Goal: Task Accomplishment & Management: Manage account settings

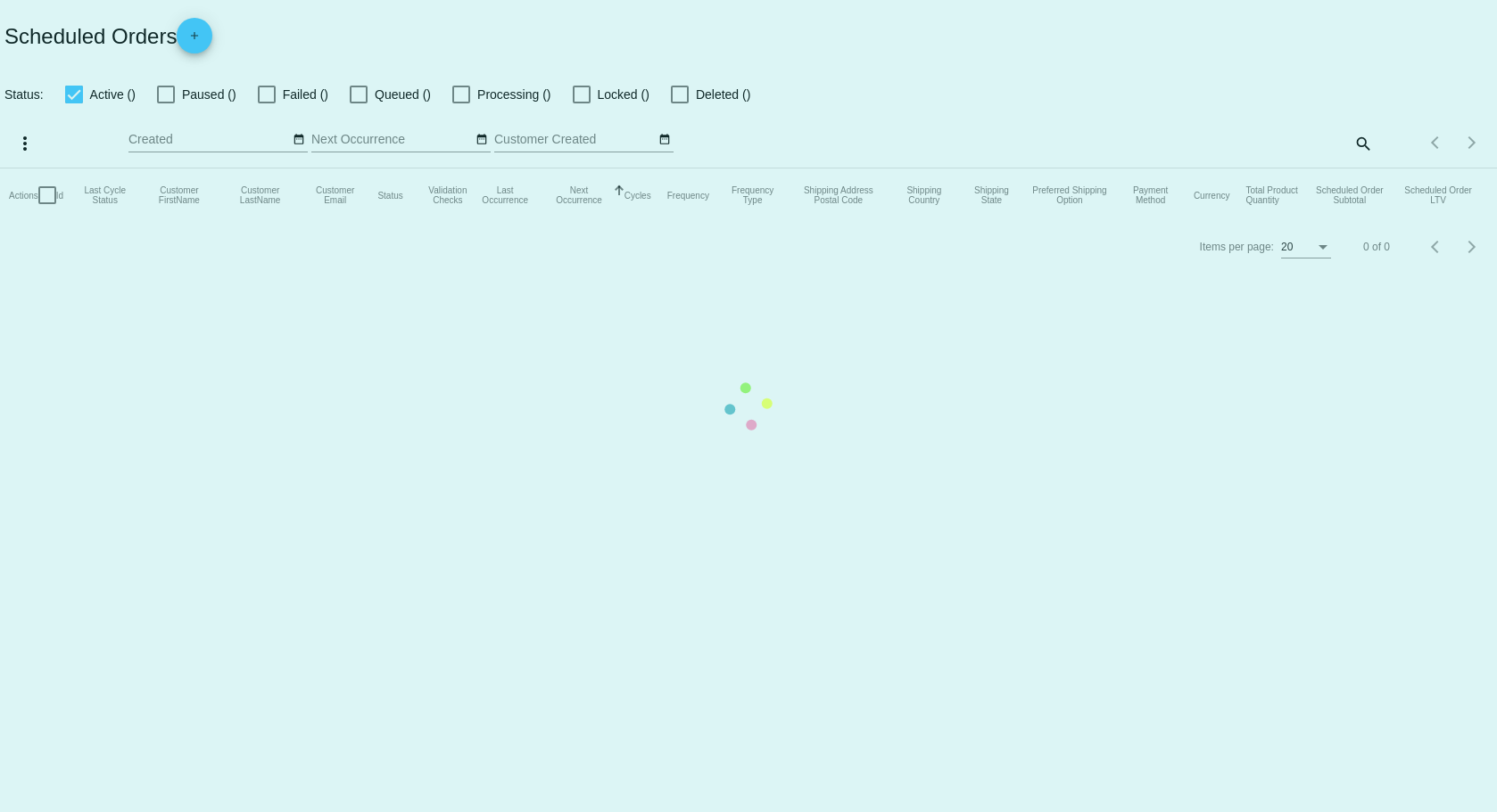
checkbox input "true"
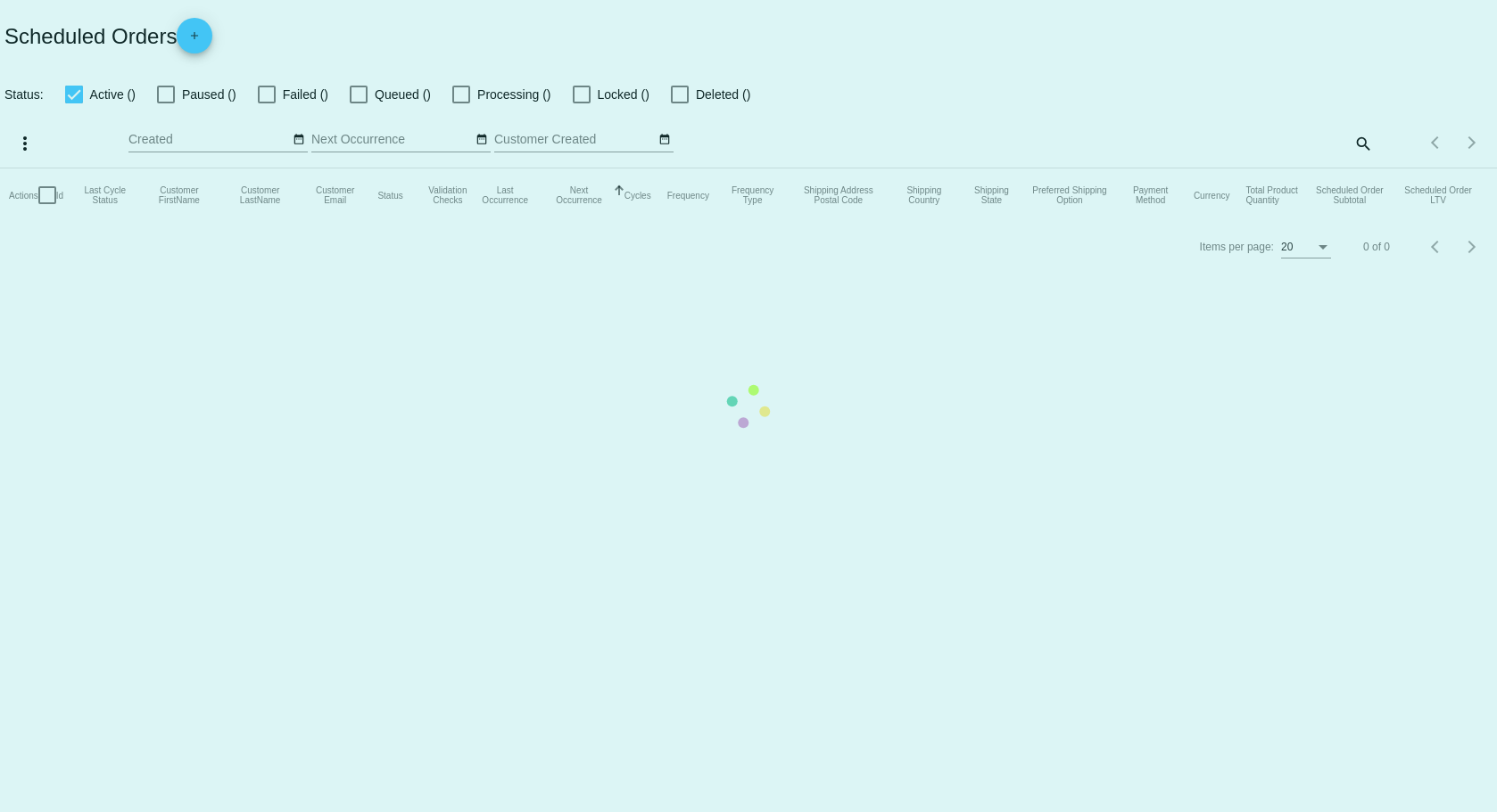
checkbox input "true"
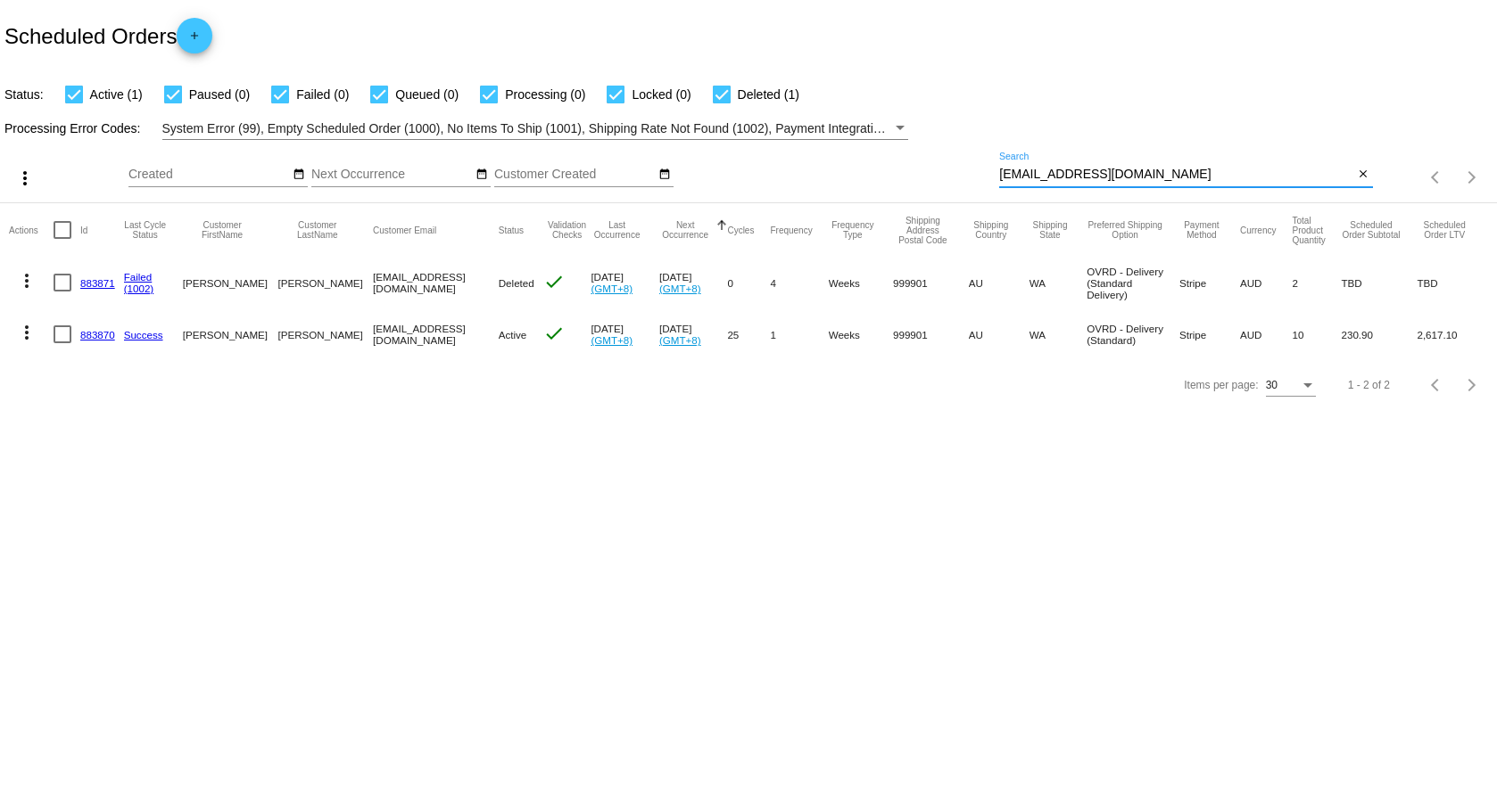
drag, startPoint x: 1178, startPoint y: 176, endPoint x: 969, endPoint y: 201, distance: 210.5
click at [969, 201] on div "more_vert Sep Jan Feb Mar [DATE]" at bounding box center [748, 171] width 1497 height 63
drag, startPoint x: 1180, startPoint y: 167, endPoint x: 996, endPoint y: 184, distance: 184.8
click at [996, 184] on div "more_vert Sep Jan Feb Mar [DATE]" at bounding box center [748, 171] width 1497 height 63
drag, startPoint x: 1184, startPoint y: 172, endPoint x: 974, endPoint y: 189, distance: 210.7
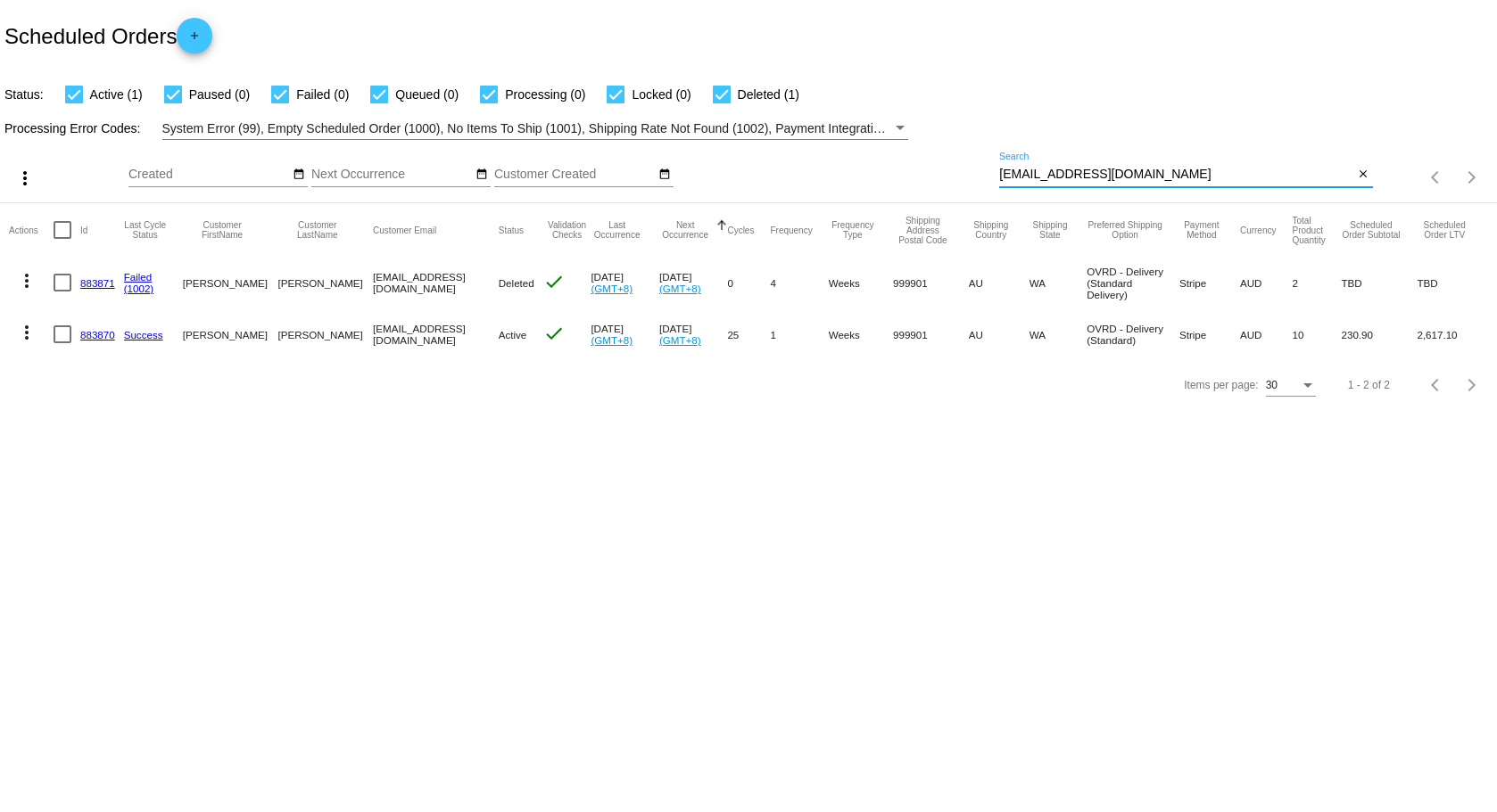
click at [974, 189] on div "more_vert Sep Jan Feb Mar [DATE]" at bounding box center [748, 171] width 1497 height 63
paste input "[EMAIL_ADDRESS]"
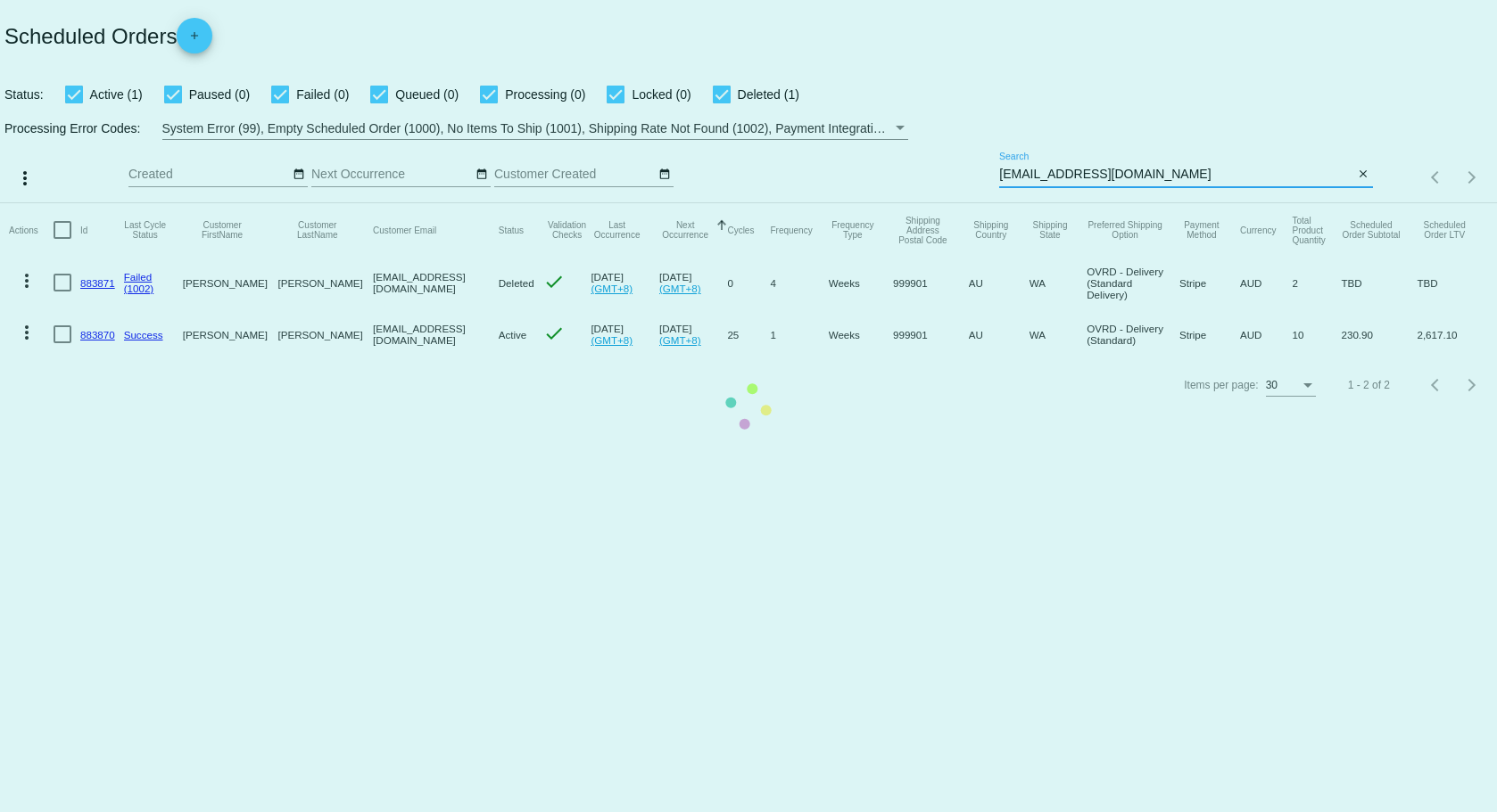
type input "[EMAIL_ADDRESS][DOMAIN_NAME]"
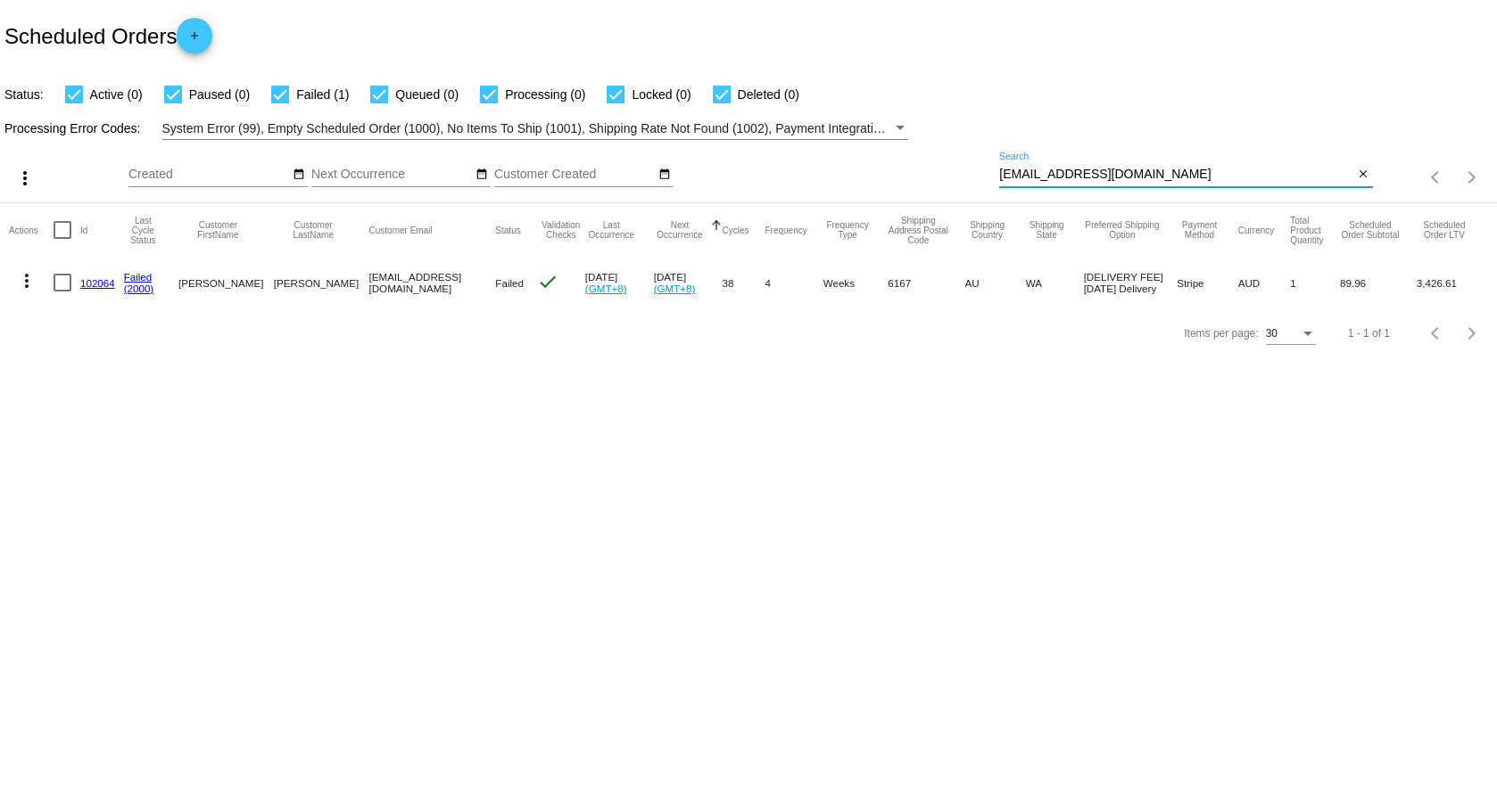
click at [29, 277] on mat-icon "more_vert" at bounding box center [26, 280] width 21 height 21
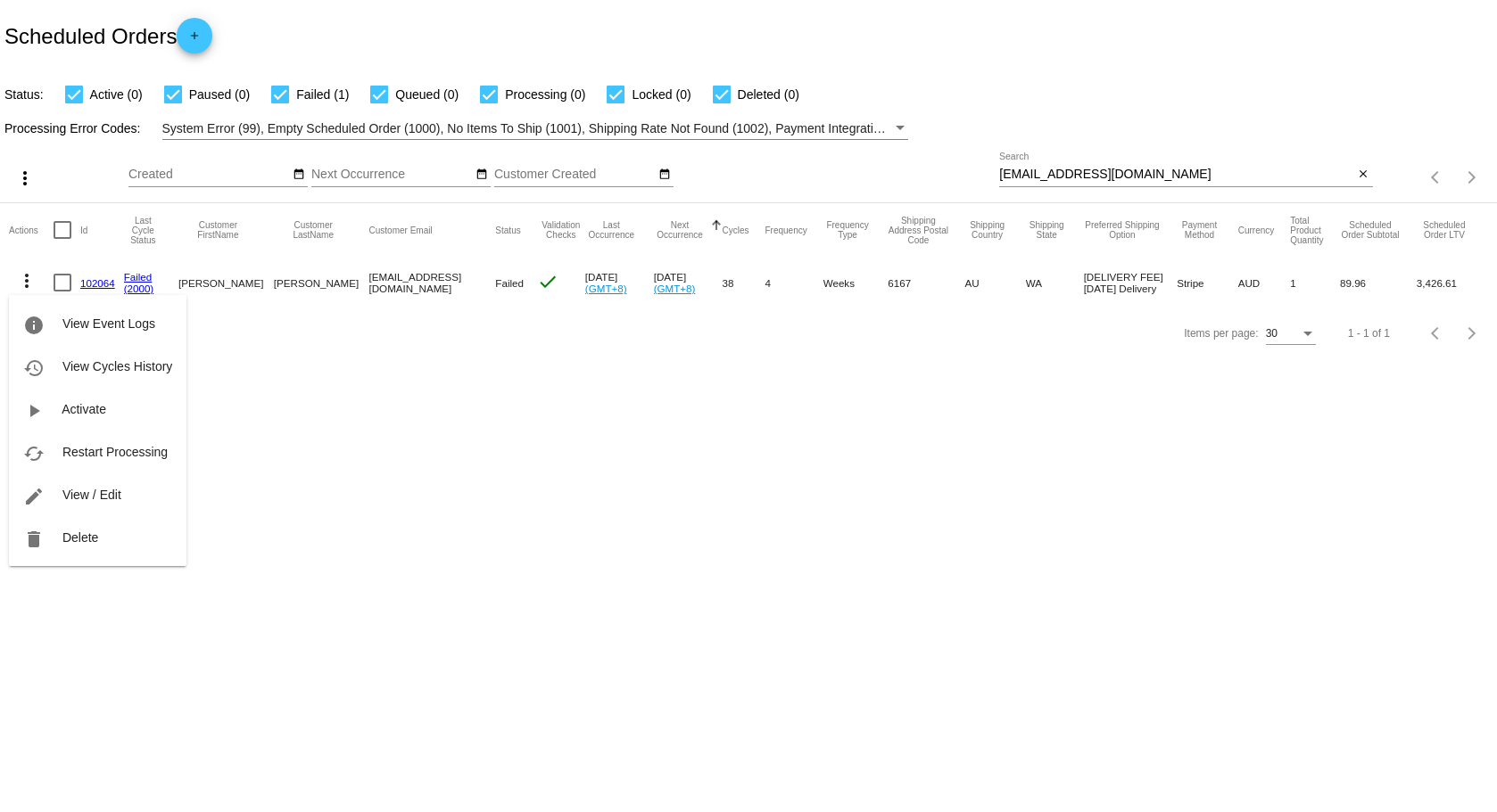
click at [138, 278] on div "info View Event Logs history View Cycles History play_arrow Activate cached Res…" at bounding box center [98, 414] width 178 height 305
click at [138, 279] on div "info View Event Logs history View Cycles History play_arrow Activate cached Res…" at bounding box center [98, 414] width 178 height 305
drag, startPoint x: 344, startPoint y: 460, endPoint x: 305, endPoint y: 401, distance: 70.7
click at [344, 457] on div at bounding box center [748, 406] width 1497 height 812
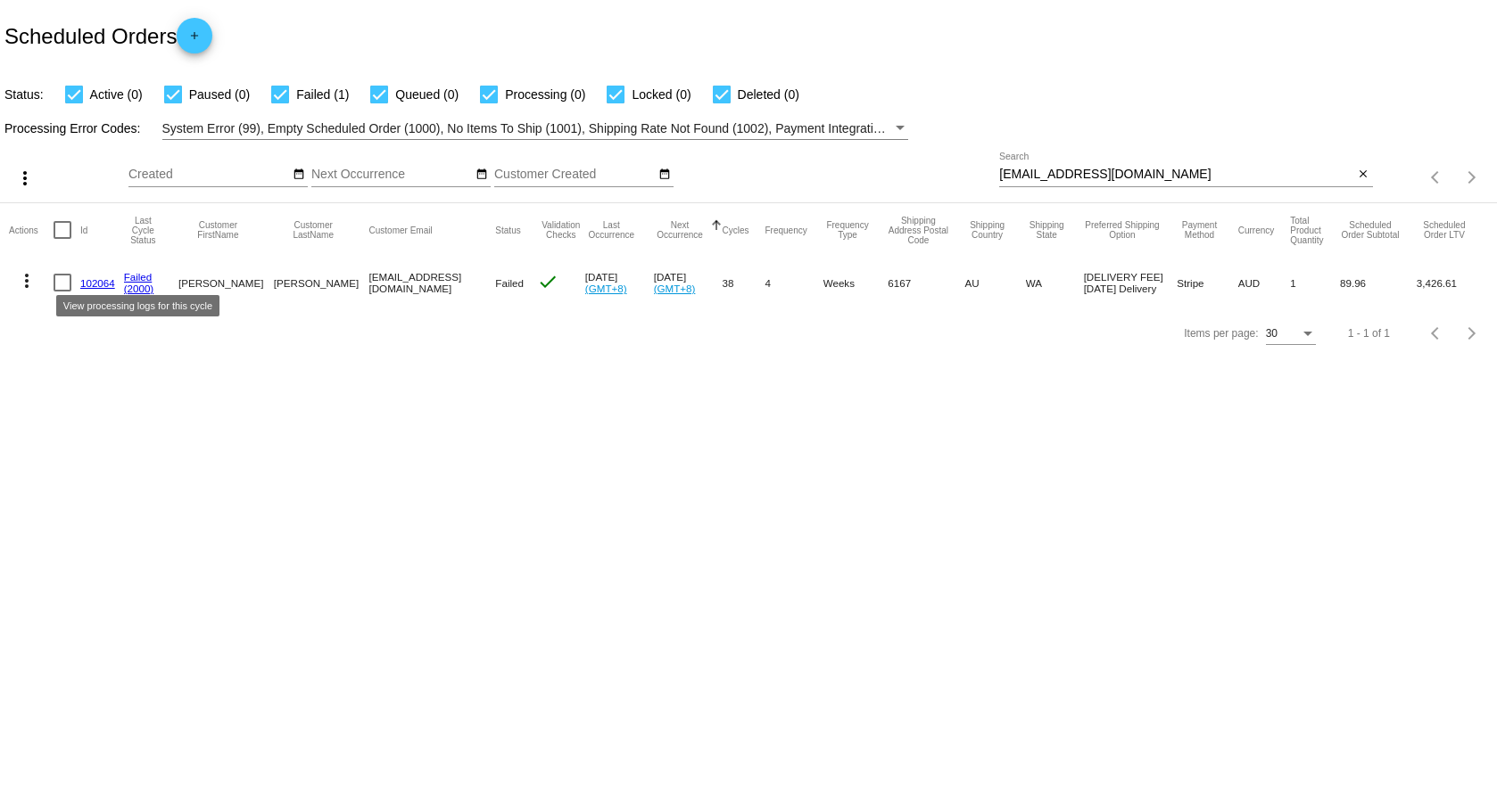
click at [127, 276] on link "Failed" at bounding box center [138, 277] width 29 height 12
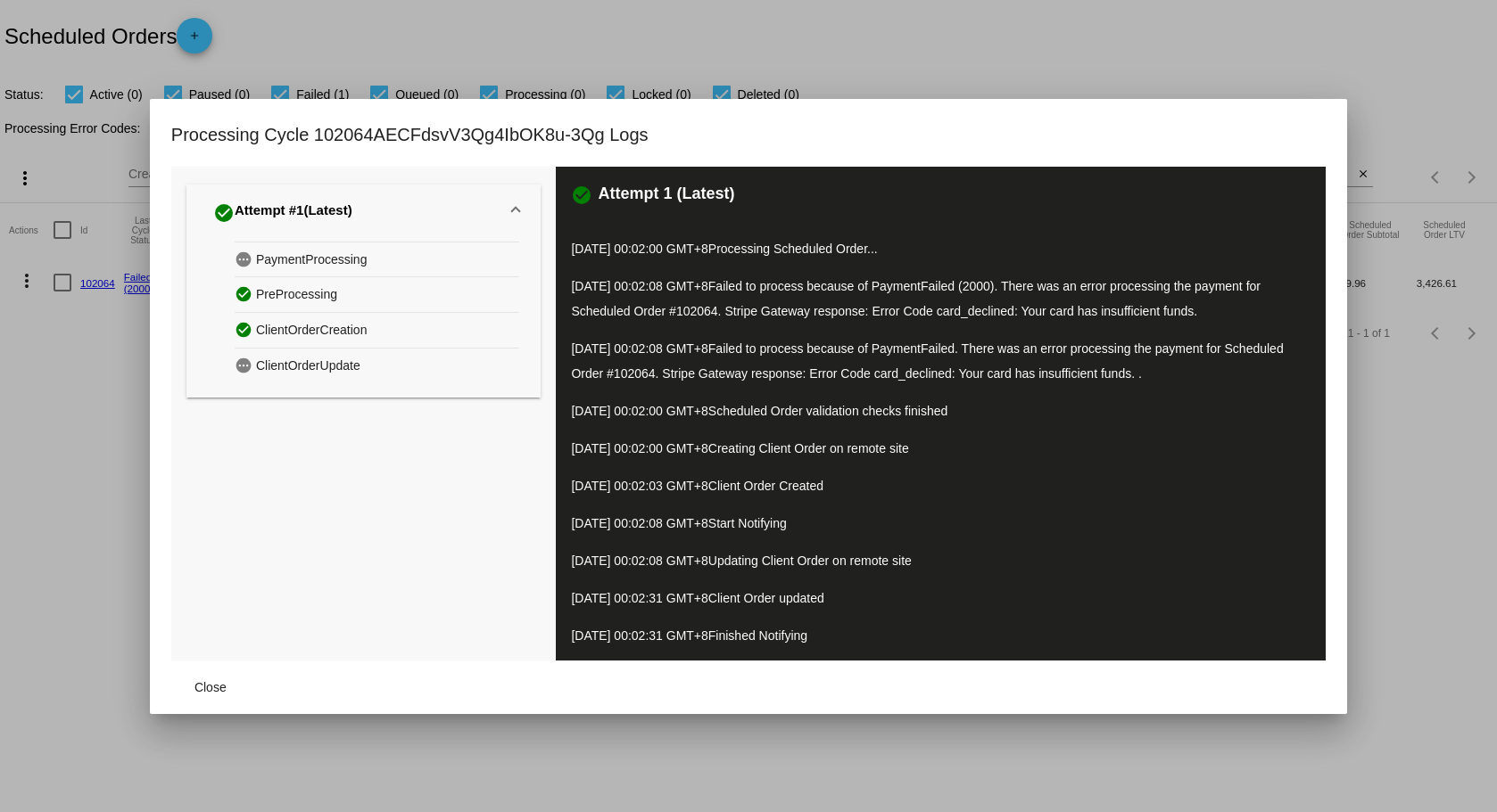
drag, startPoint x: 1382, startPoint y: 84, endPoint x: 1262, endPoint y: 102, distance: 121.3
click at [1376, 89] on div at bounding box center [748, 406] width 1497 height 812
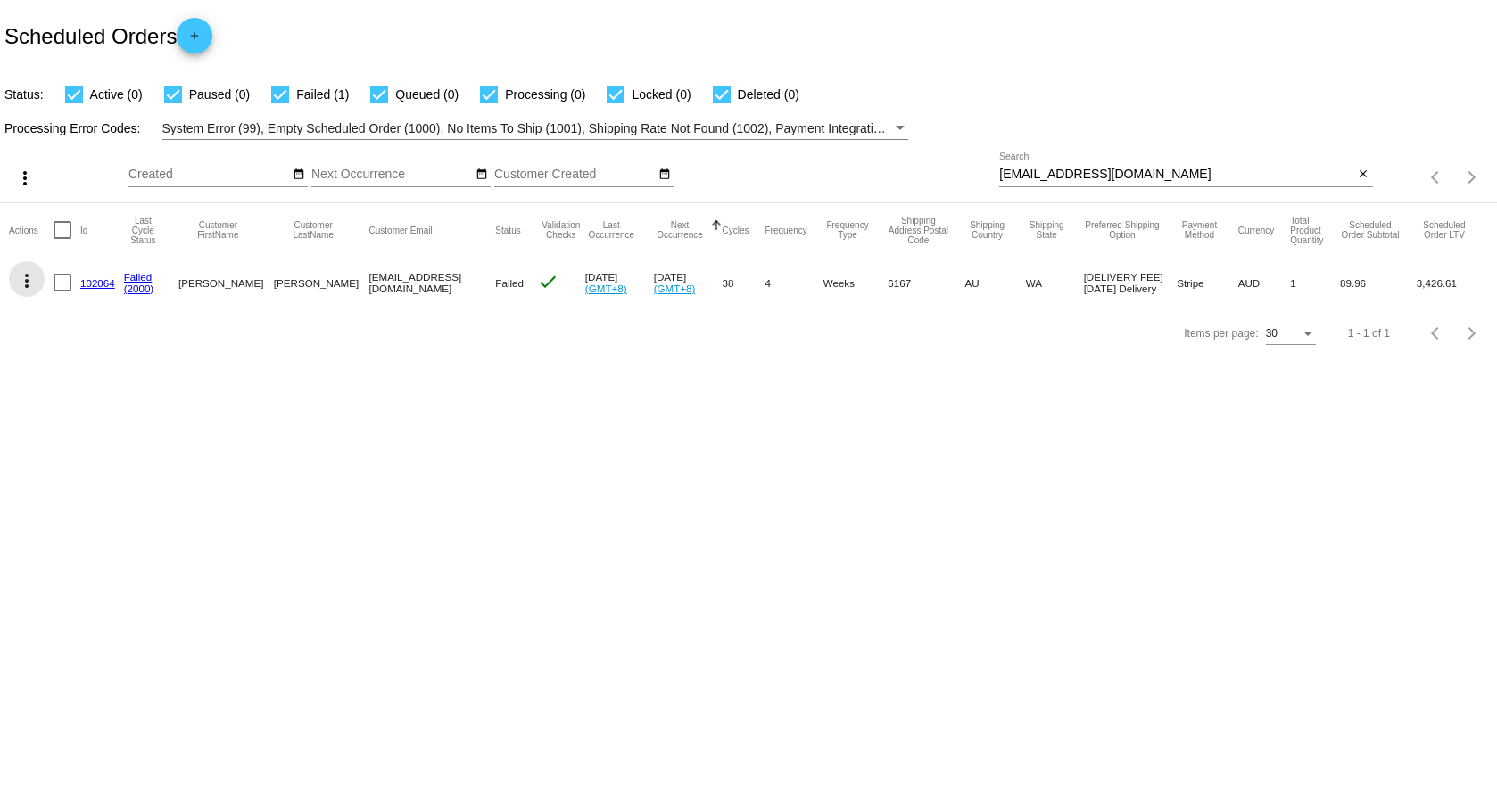
click at [28, 286] on mat-icon "more_vert" at bounding box center [26, 280] width 21 height 21
drag, startPoint x: 345, startPoint y: 326, endPoint x: 240, endPoint y: 355, distance: 108.9
click at [346, 326] on div at bounding box center [748, 406] width 1497 height 812
click at [25, 281] on mat-icon "more_vert" at bounding box center [26, 280] width 21 height 21
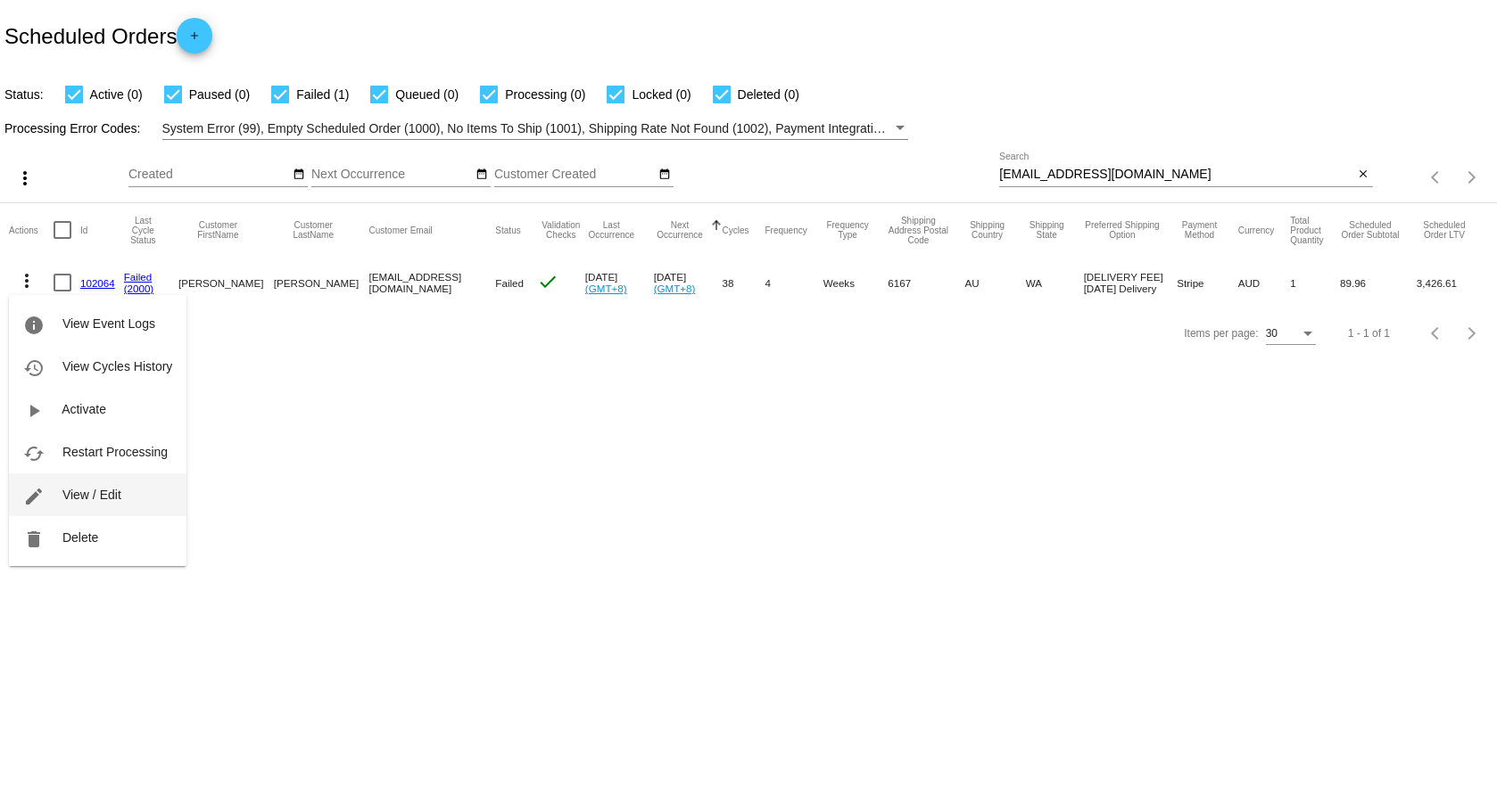
click at [106, 493] on span "View / Edit" at bounding box center [93, 494] width 59 height 14
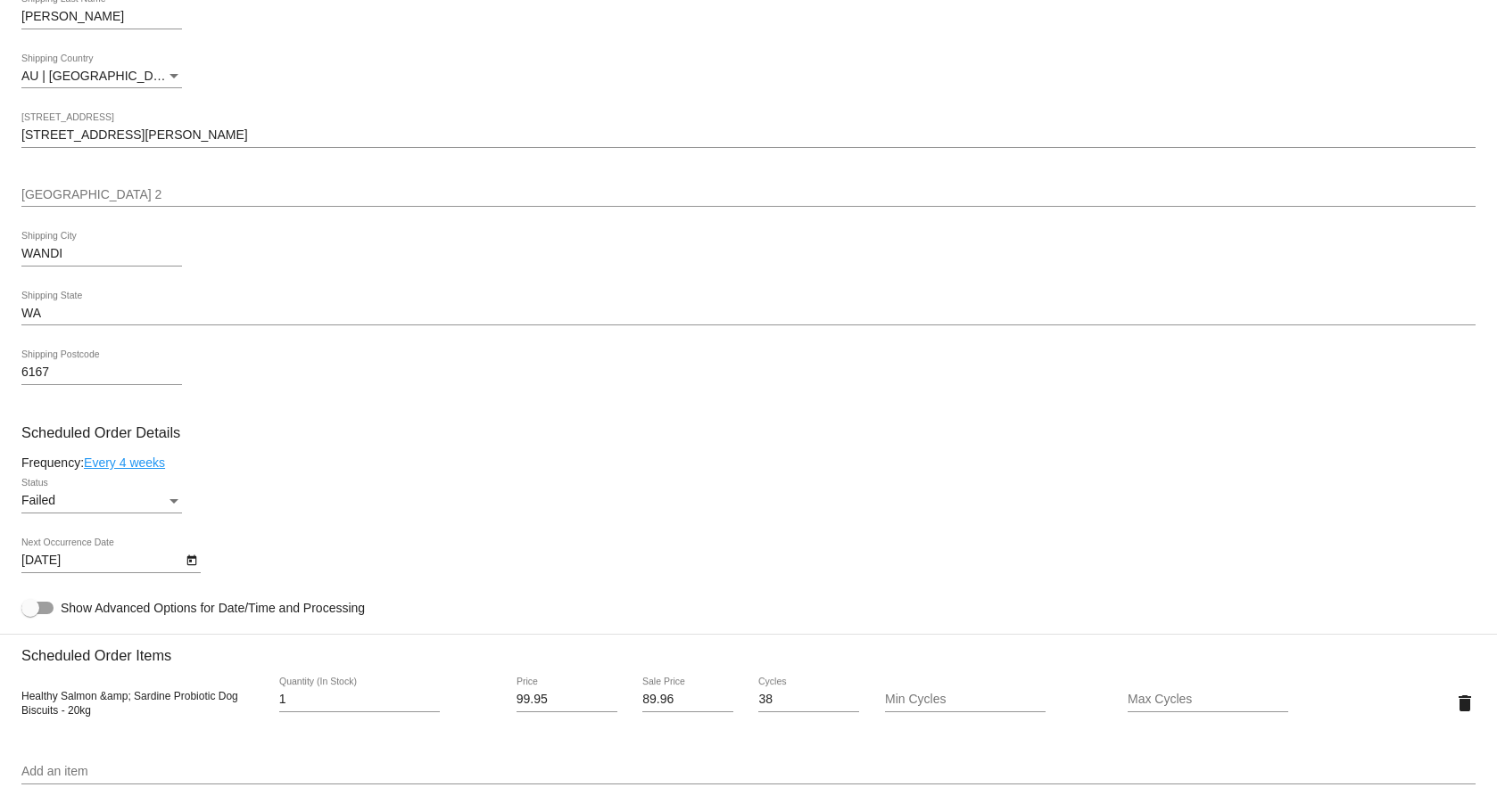
scroll to position [713, 0]
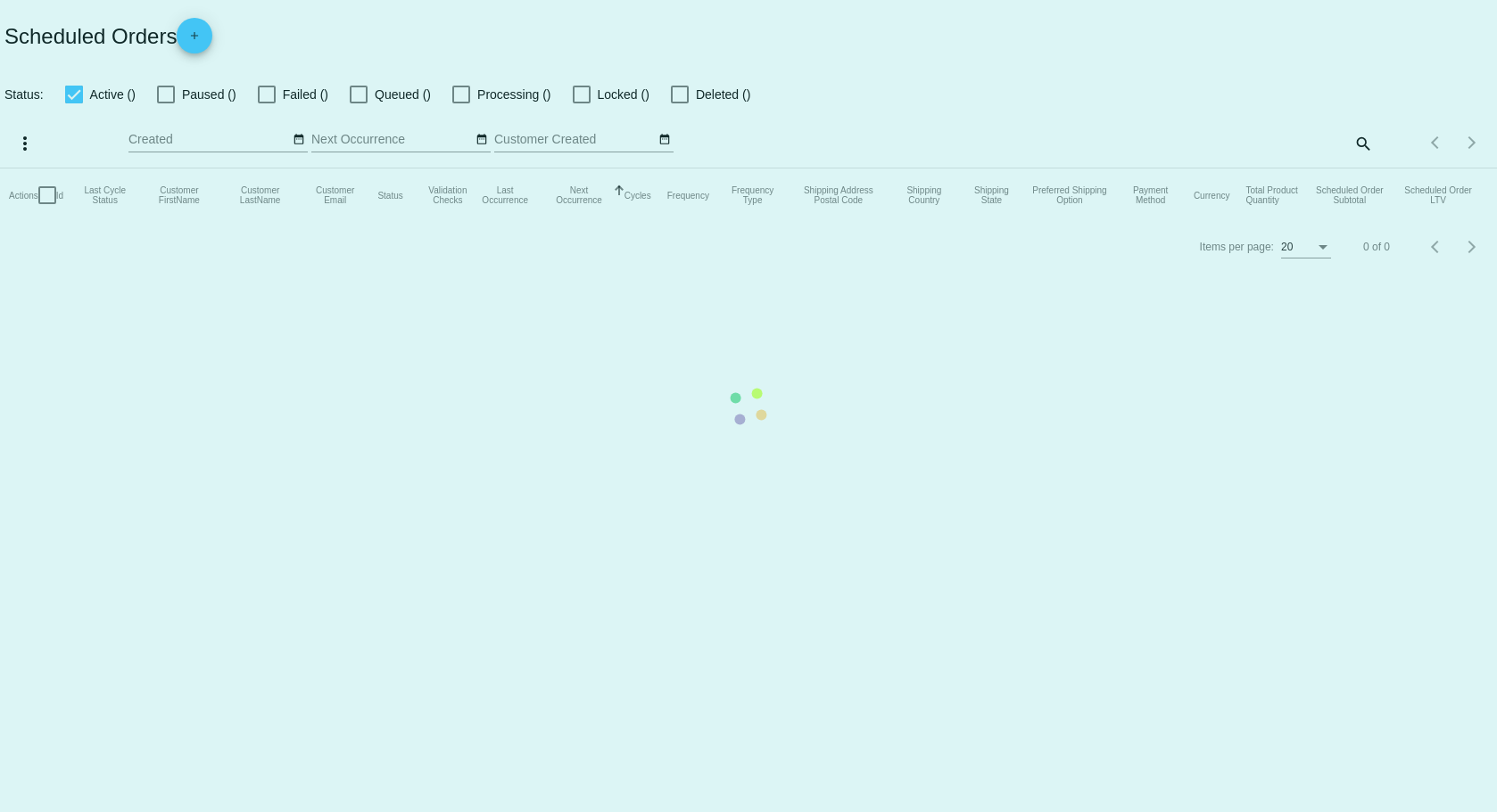
checkbox input "true"
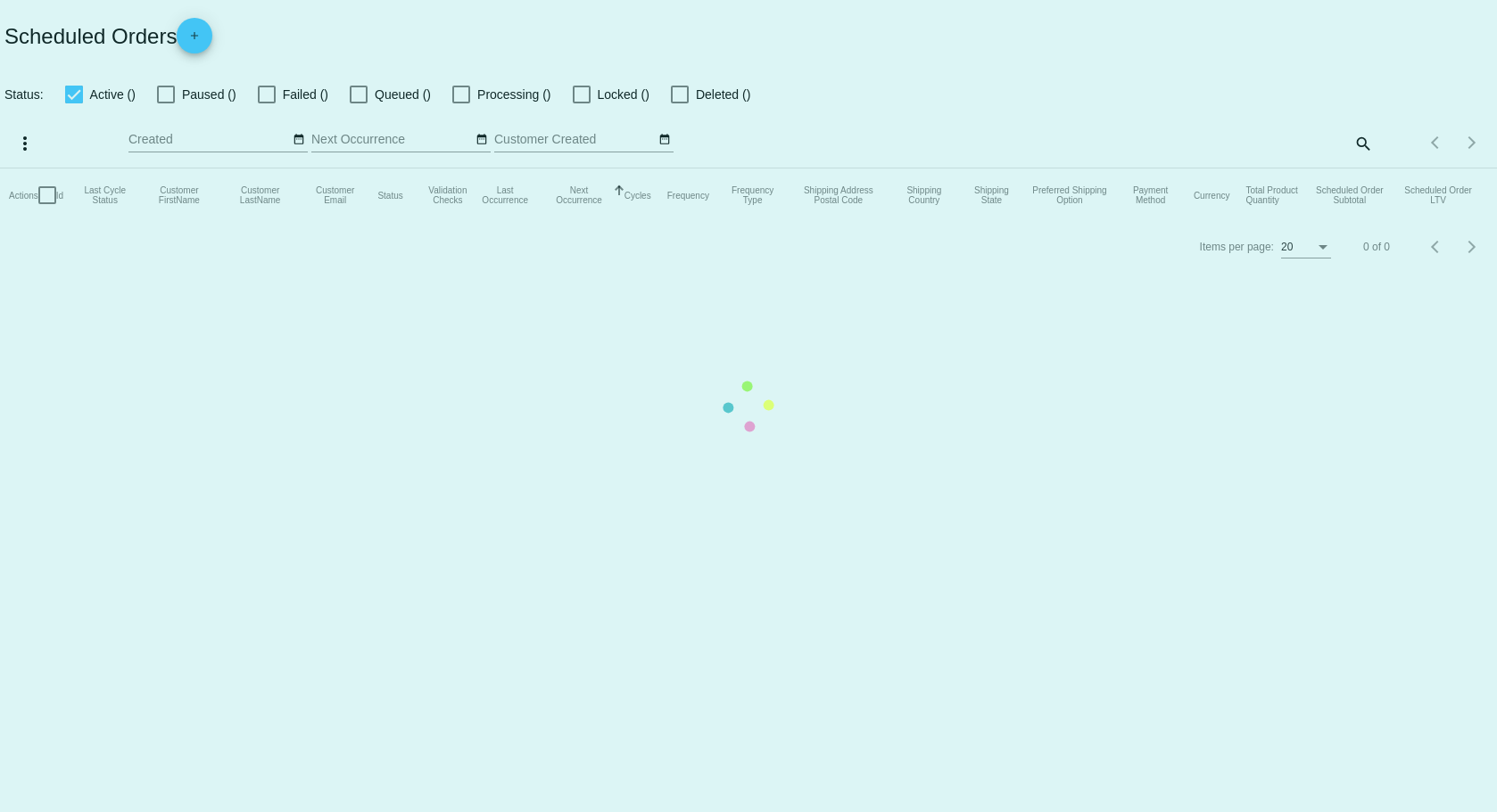
checkbox input "true"
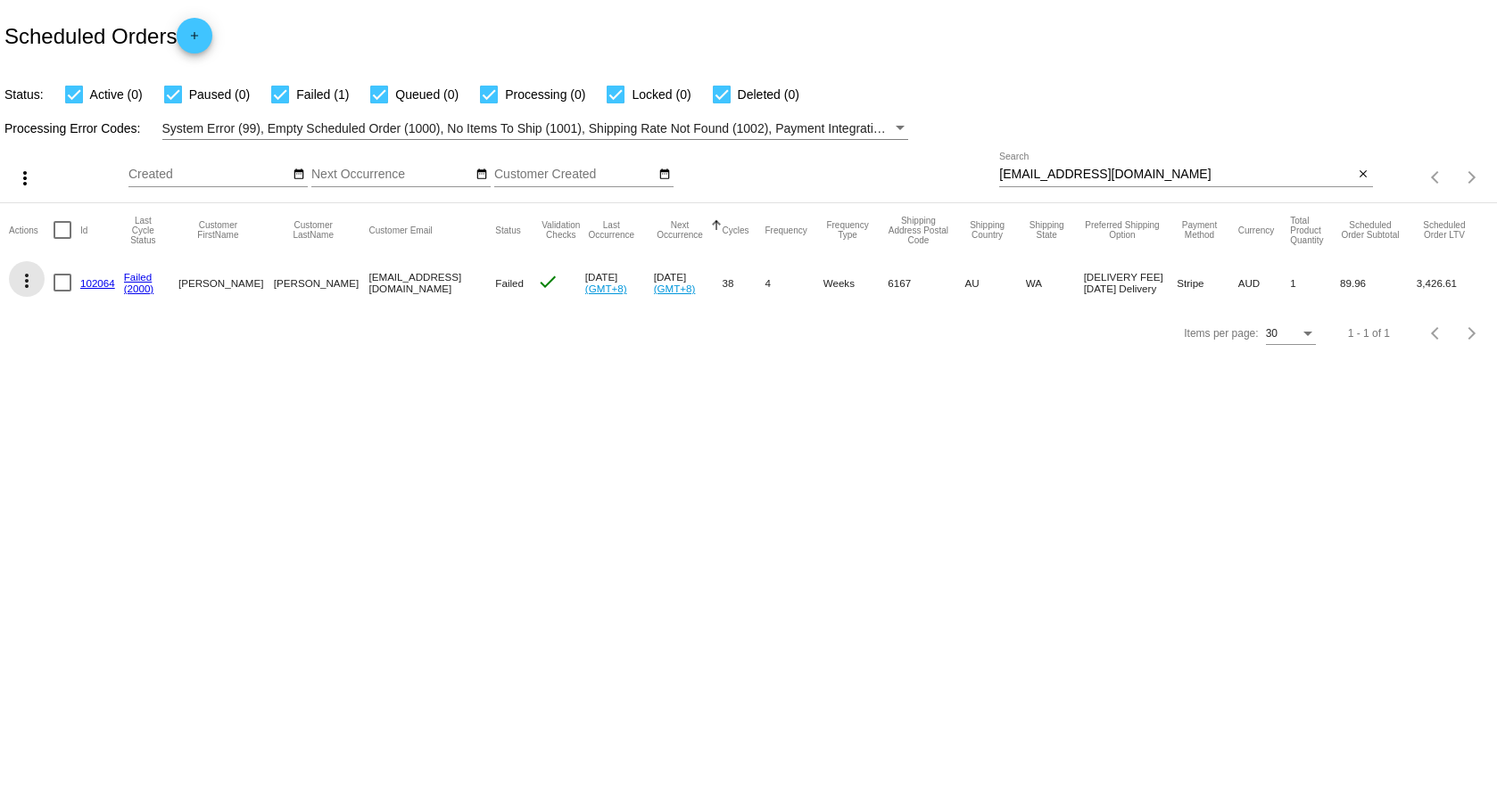
click at [31, 277] on mat-icon "more_vert" at bounding box center [26, 280] width 21 height 21
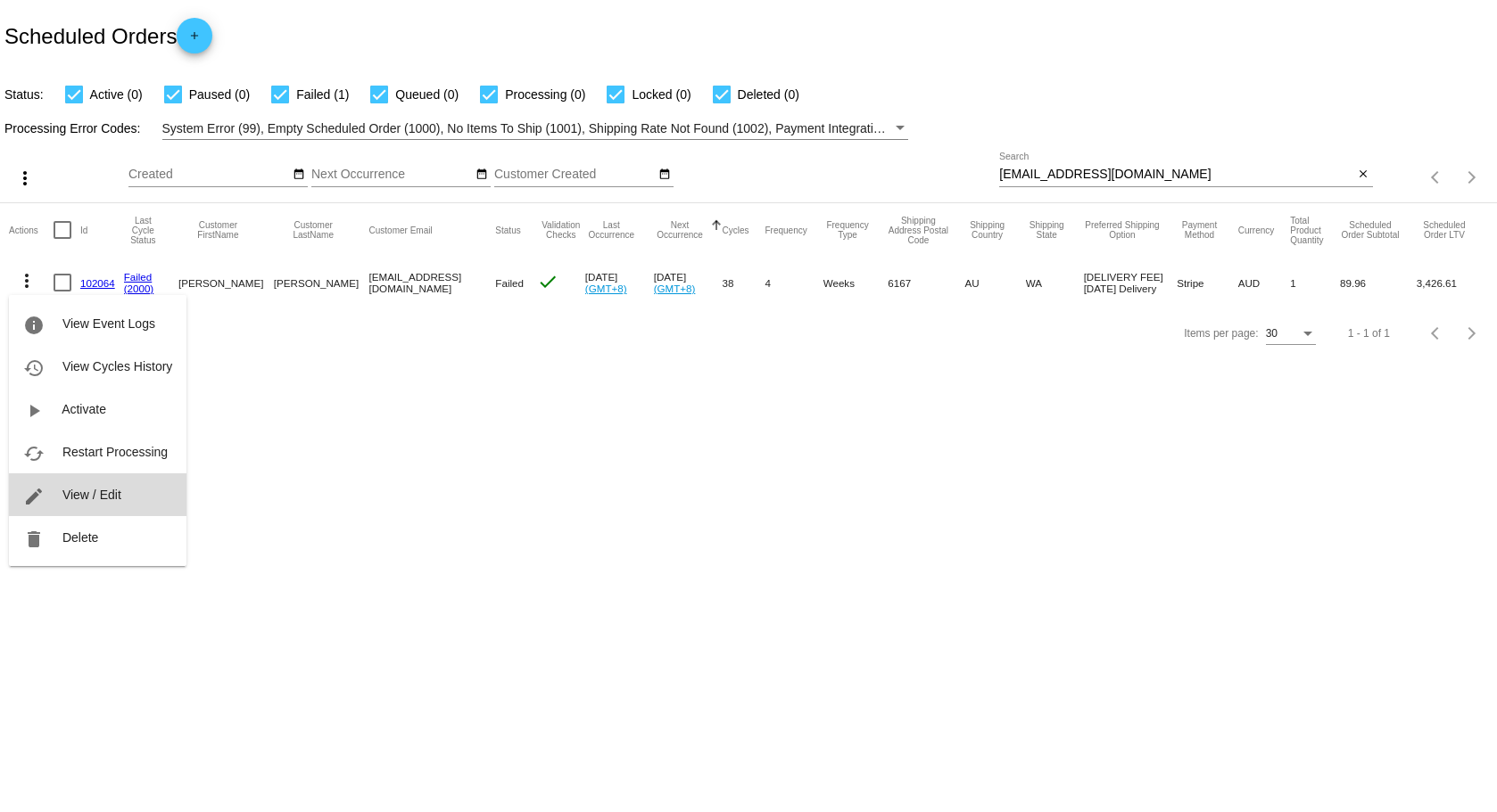
click at [42, 495] on mat-icon "edit" at bounding box center [33, 497] width 21 height 21
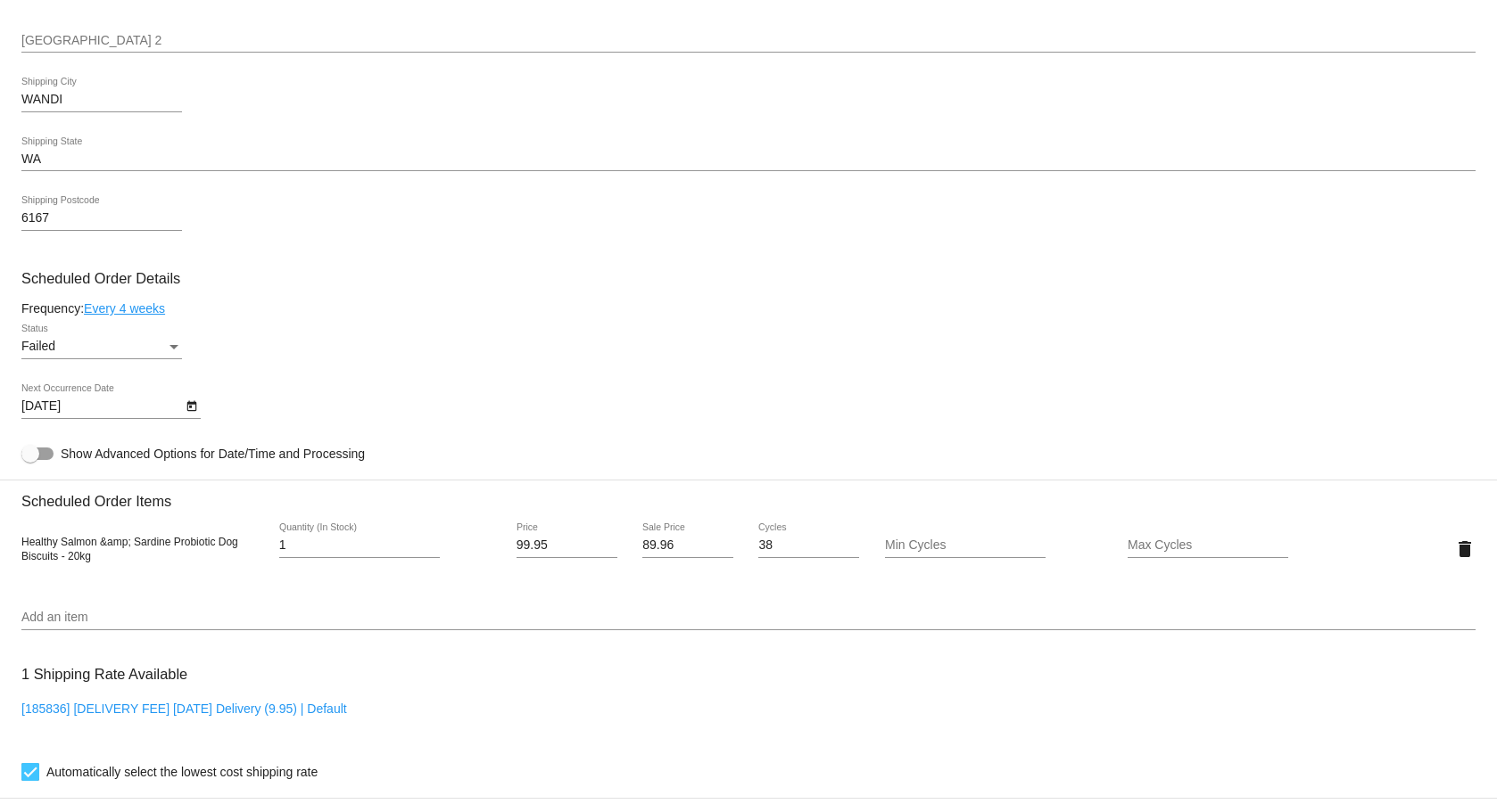
scroll to position [803, 0]
click at [186, 401] on icon "Open calendar" at bounding box center [192, 405] width 13 height 21
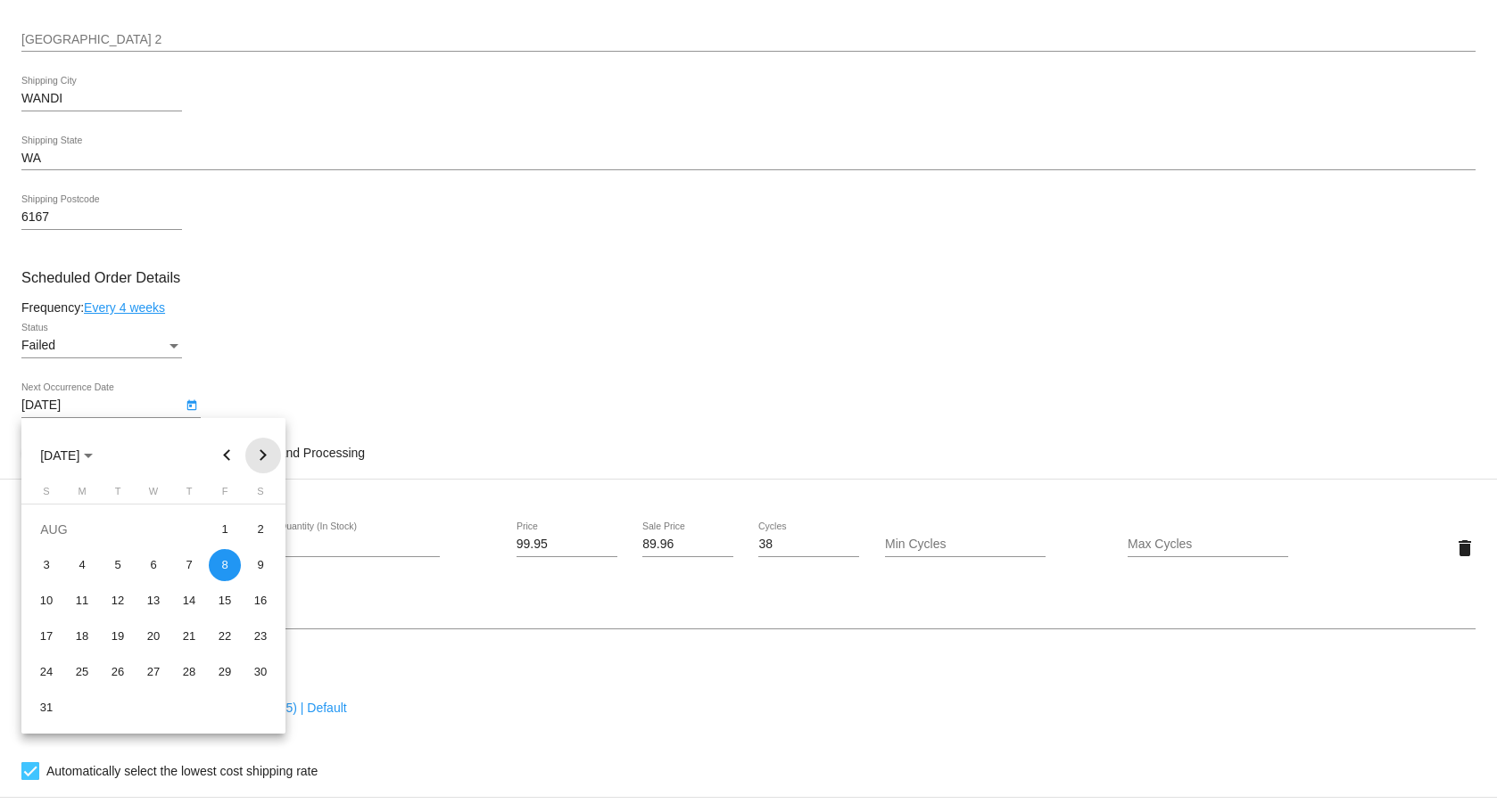
drag, startPoint x: 266, startPoint y: 461, endPoint x: 243, endPoint y: 488, distance: 35.5
click at [267, 463] on button "Next month" at bounding box center [263, 455] width 36 height 36
click at [260, 664] on div "27" at bounding box center [260, 672] width 32 height 32
type input "[DATE]"
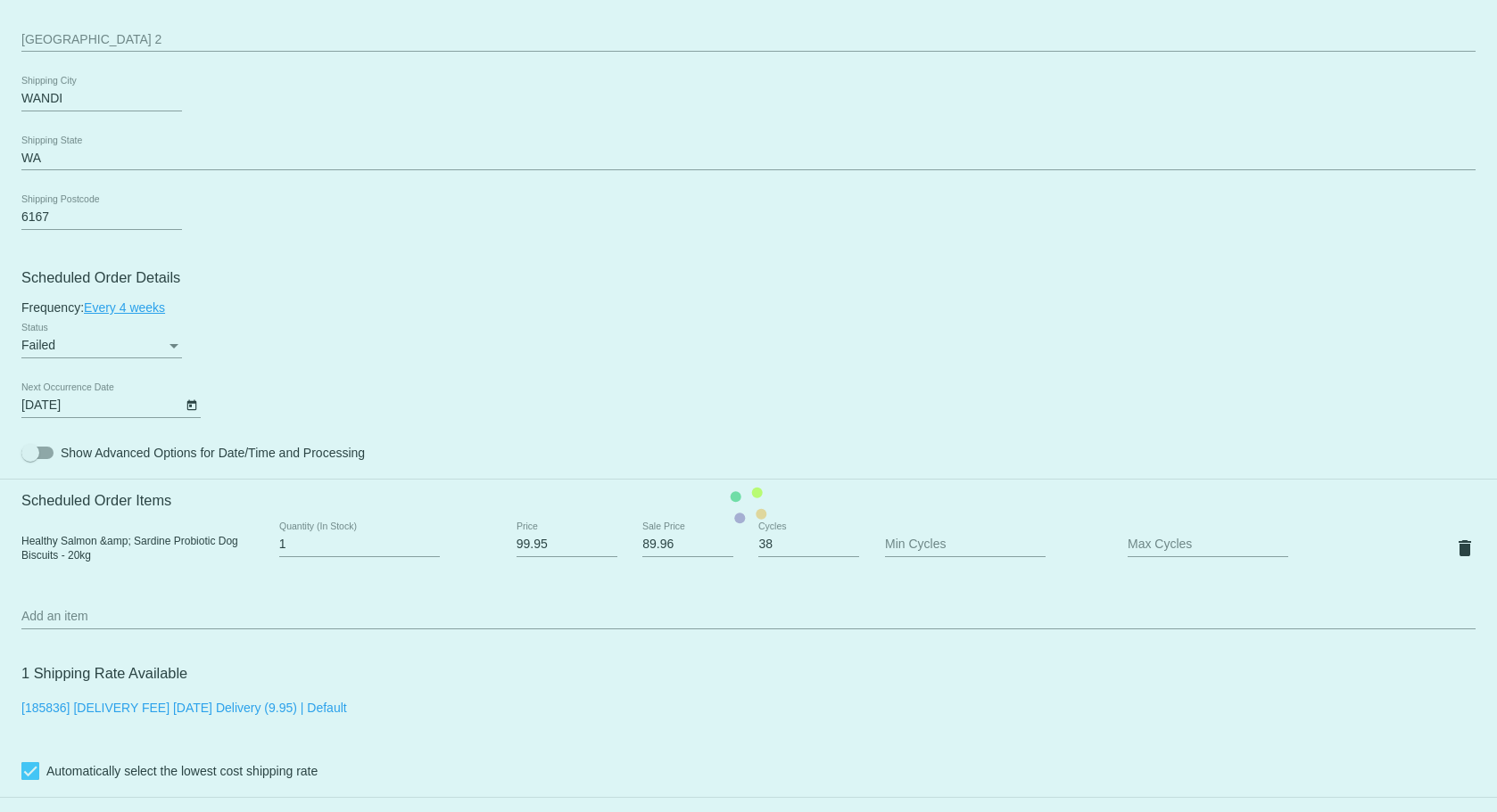
click at [176, 343] on mat-card "Customer 349902: [PERSON_NAME] [EMAIL_ADDRESS][DOMAIN_NAME] Customer Shipping E…" at bounding box center [748, 505] width 1497 height 1784
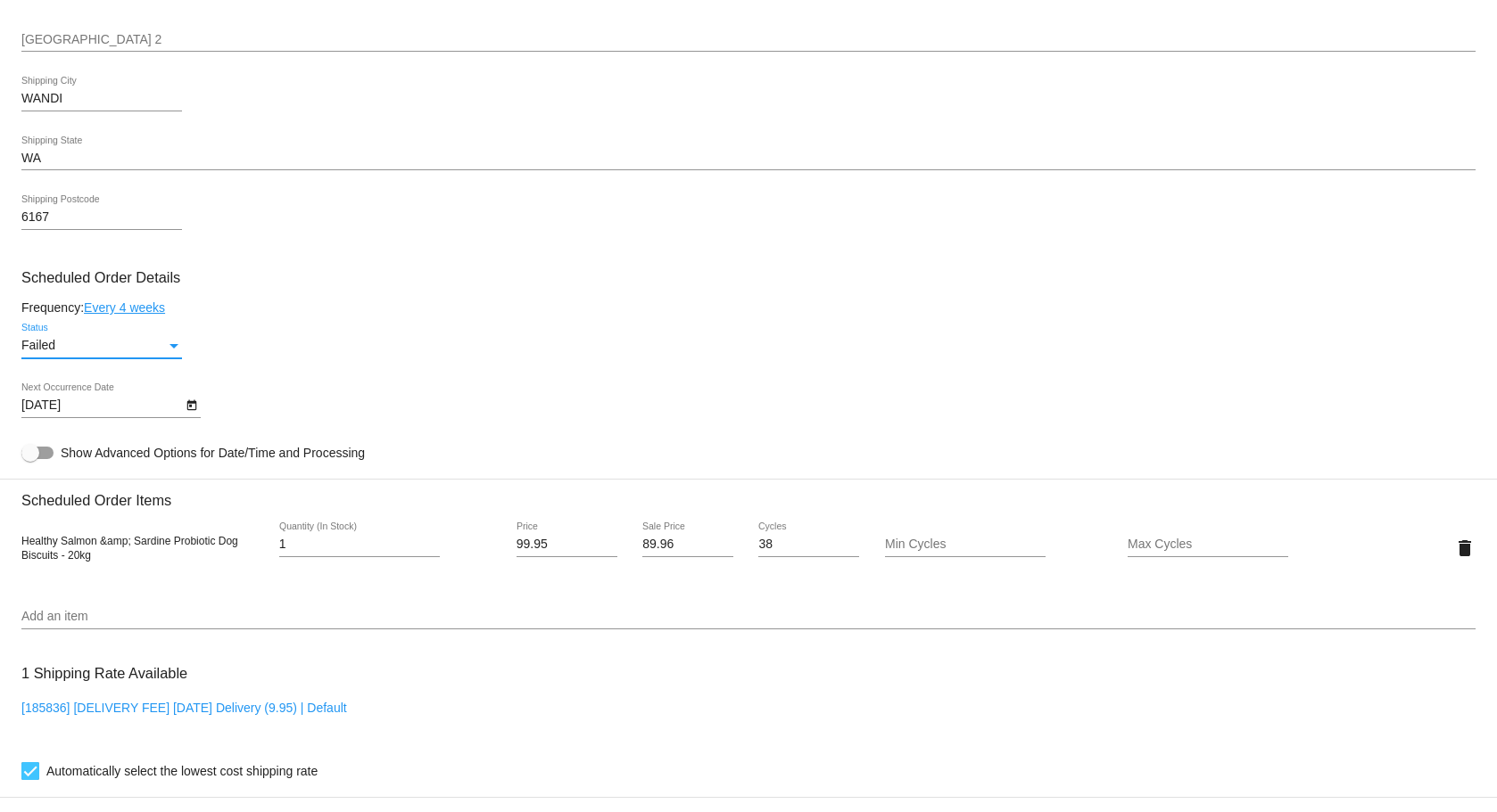
click at [170, 347] on div "Status" at bounding box center [174, 346] width 9 height 5
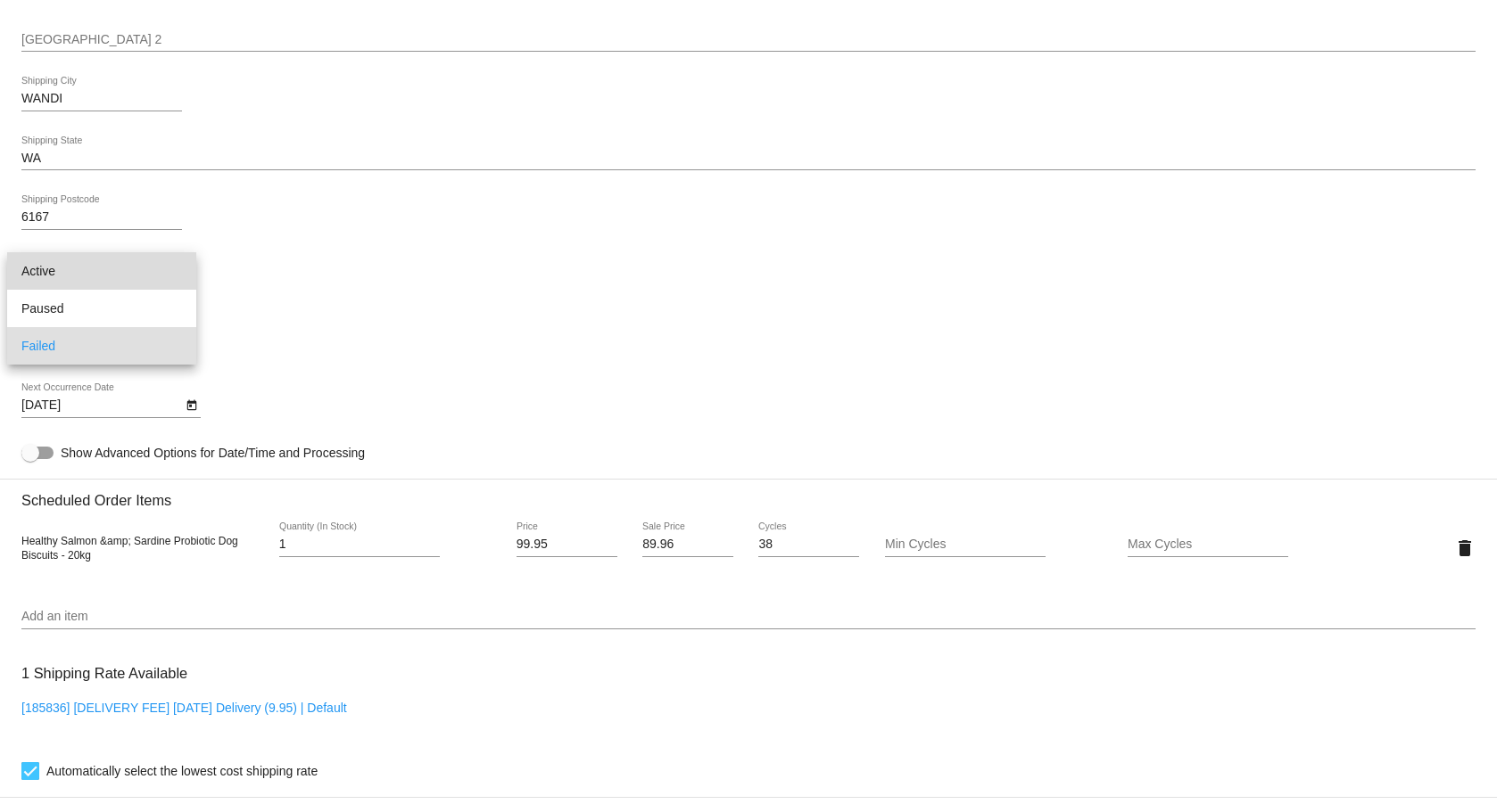
drag, startPoint x: 88, startPoint y: 274, endPoint x: 95, endPoint y: 280, distance: 9.2
click at [88, 275] on span "Active" at bounding box center [102, 271] width 161 height 38
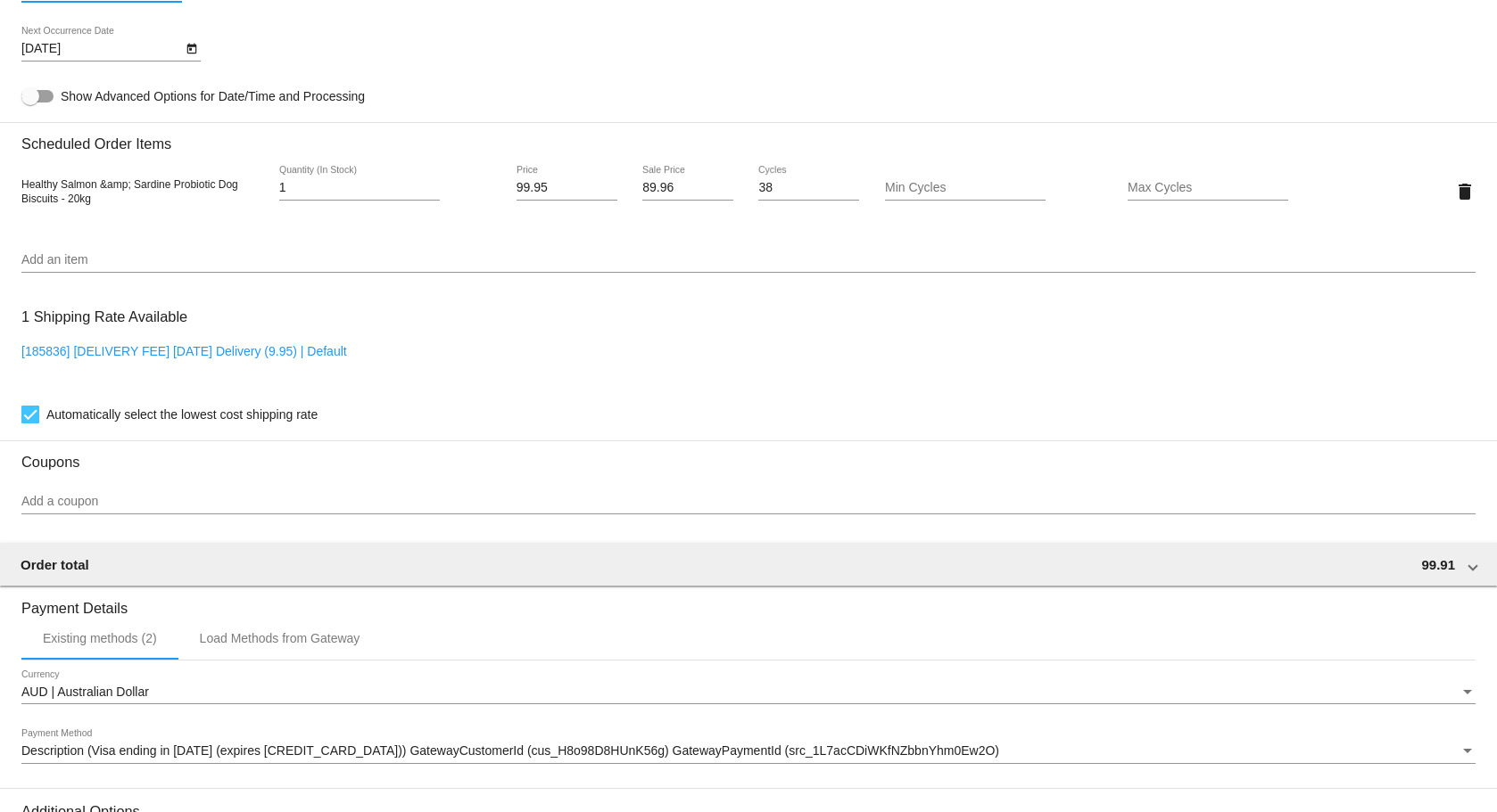
scroll to position [1337, 0]
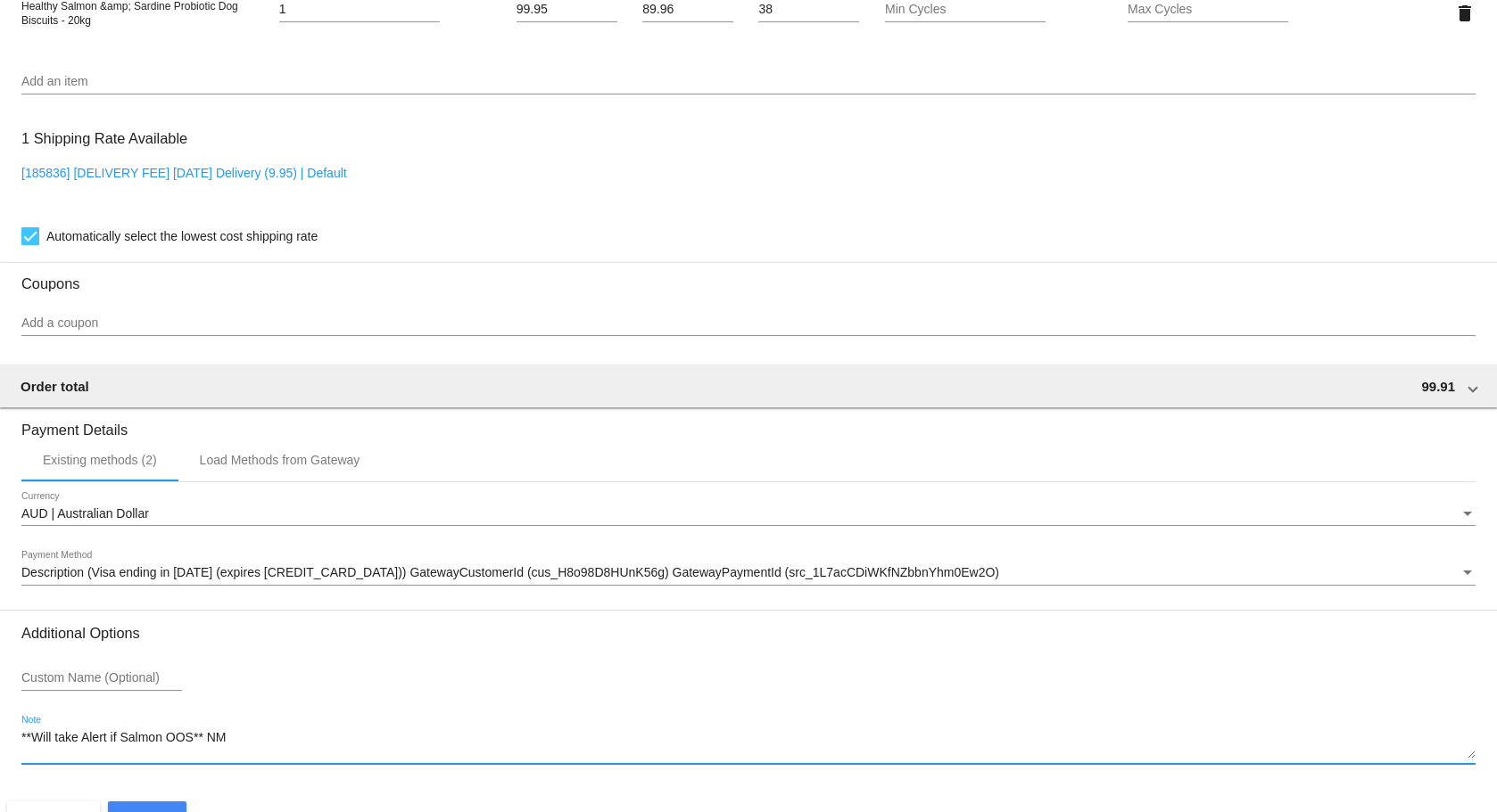
drag, startPoint x: 269, startPoint y: 732, endPoint x: -160, endPoint y: 771, distance: 430.8
click at [0, 771] on html "arrow_back Scheduled Order #102064 Active more_vert Last Processing Cycle ID: 1…" at bounding box center [748, 406] width 1497 height 812
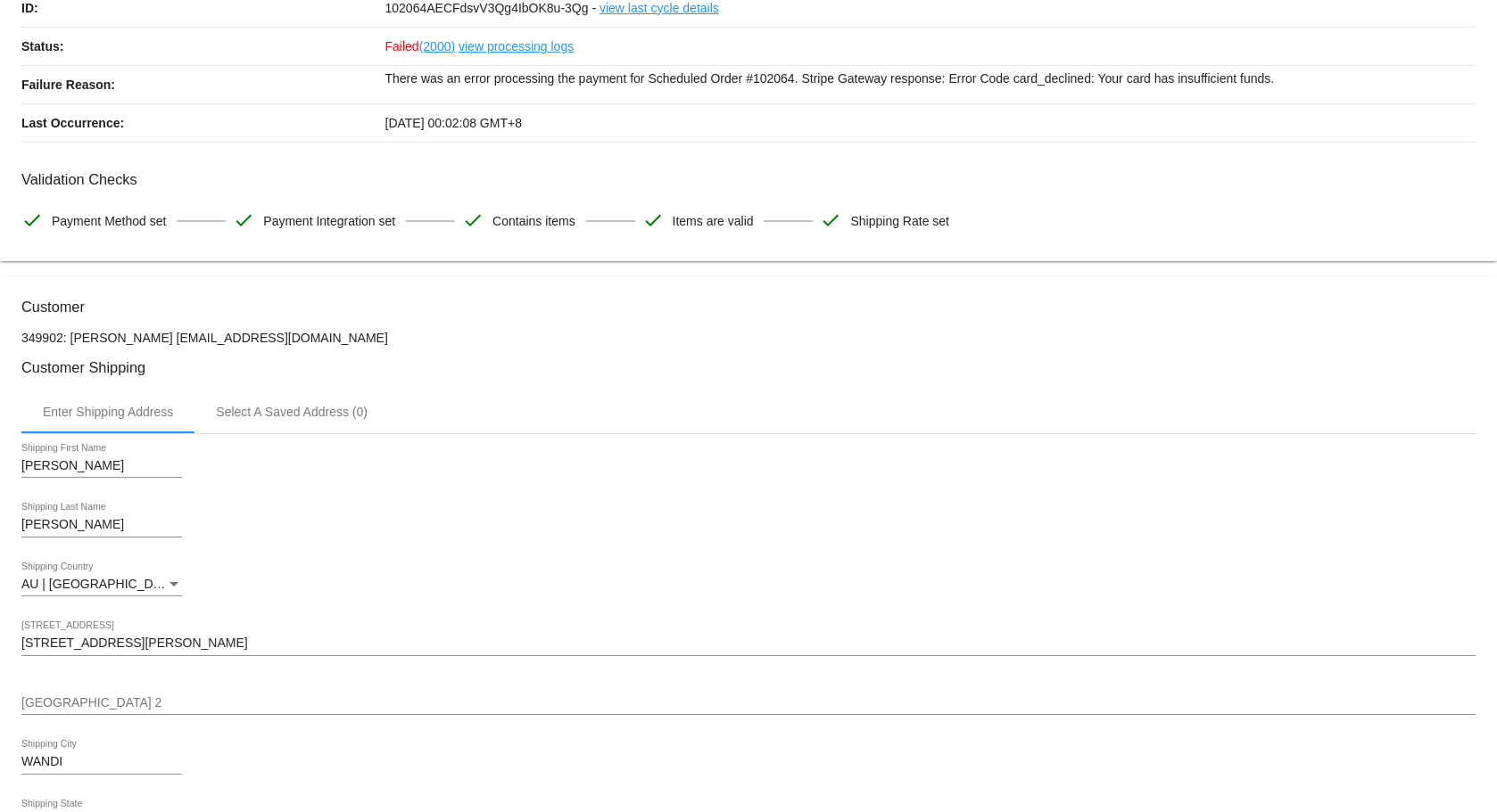
click at [511, 164] on mat-card-content "Last Processing Cycle ID: 102064AECFdsvV3Qg4IbOK8u-3Qg - view last cycle detail…" at bounding box center [748, 99] width 1454 height 283
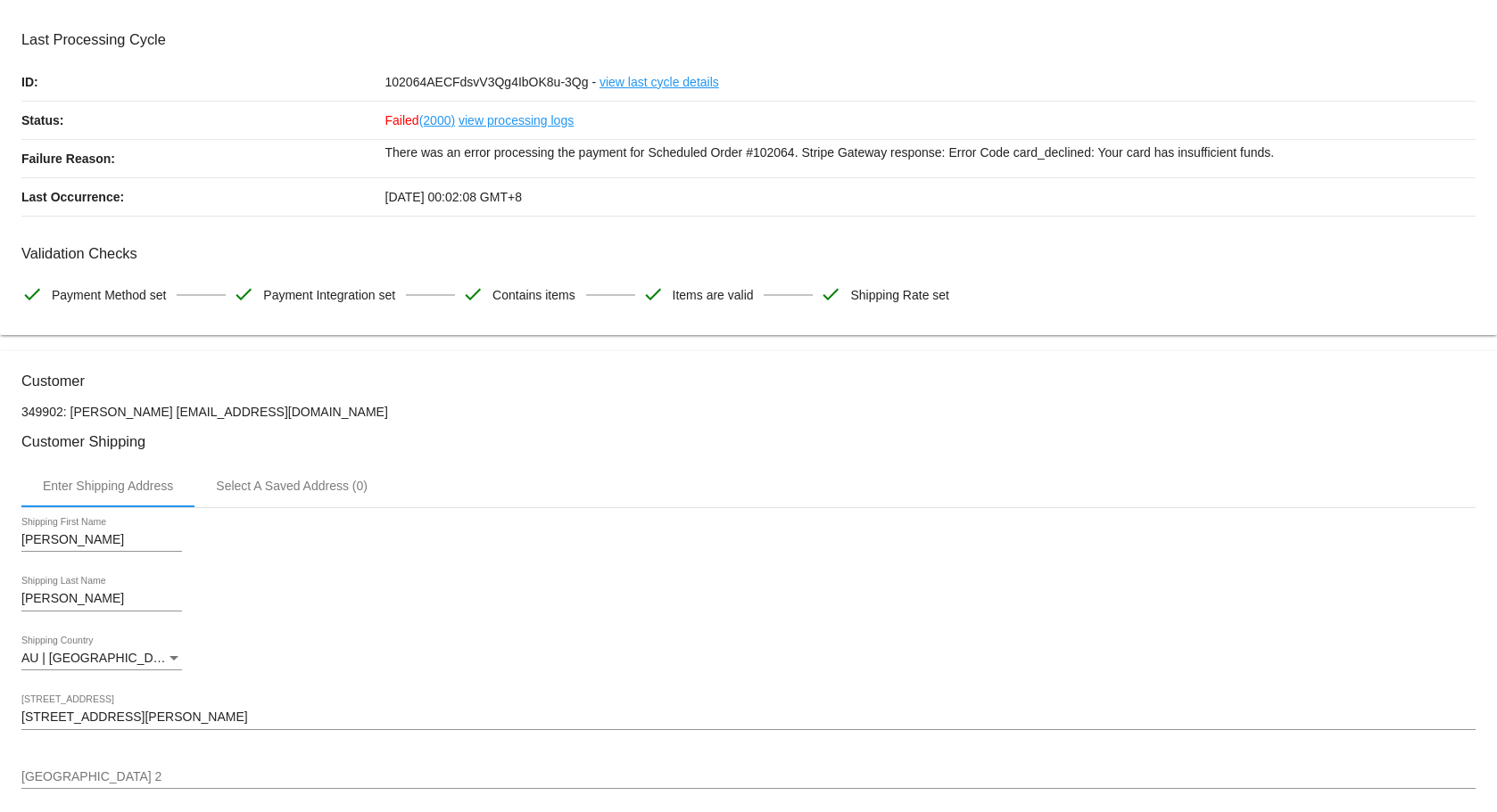
scroll to position [0, 0]
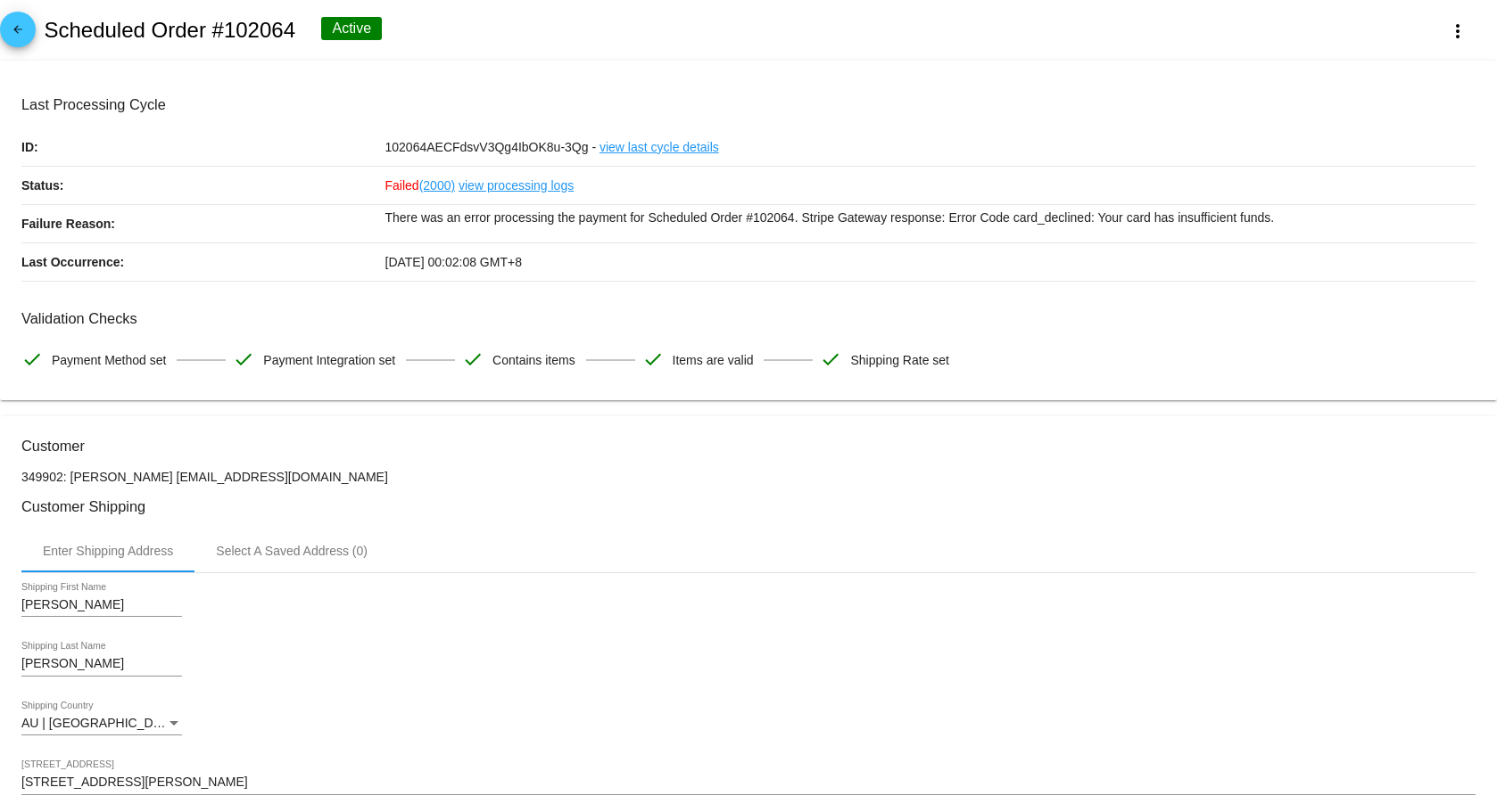
click at [76, 34] on h2 "Scheduled Order #102064" at bounding box center [169, 30] width 252 height 25
drag, startPoint x: 76, startPoint y: 34, endPoint x: 263, endPoint y: 53, distance: 188.0
click at [263, 53] on div "arrow_back Scheduled Order #102064 Active more_vert" at bounding box center [748, 31] width 1497 height 61
click at [266, 43] on div "arrow_back Scheduled Order #102064 Active more_vert" at bounding box center [748, 31] width 1497 height 61
click at [269, 33] on h2 "Scheduled Order #102064" at bounding box center [169, 30] width 252 height 25
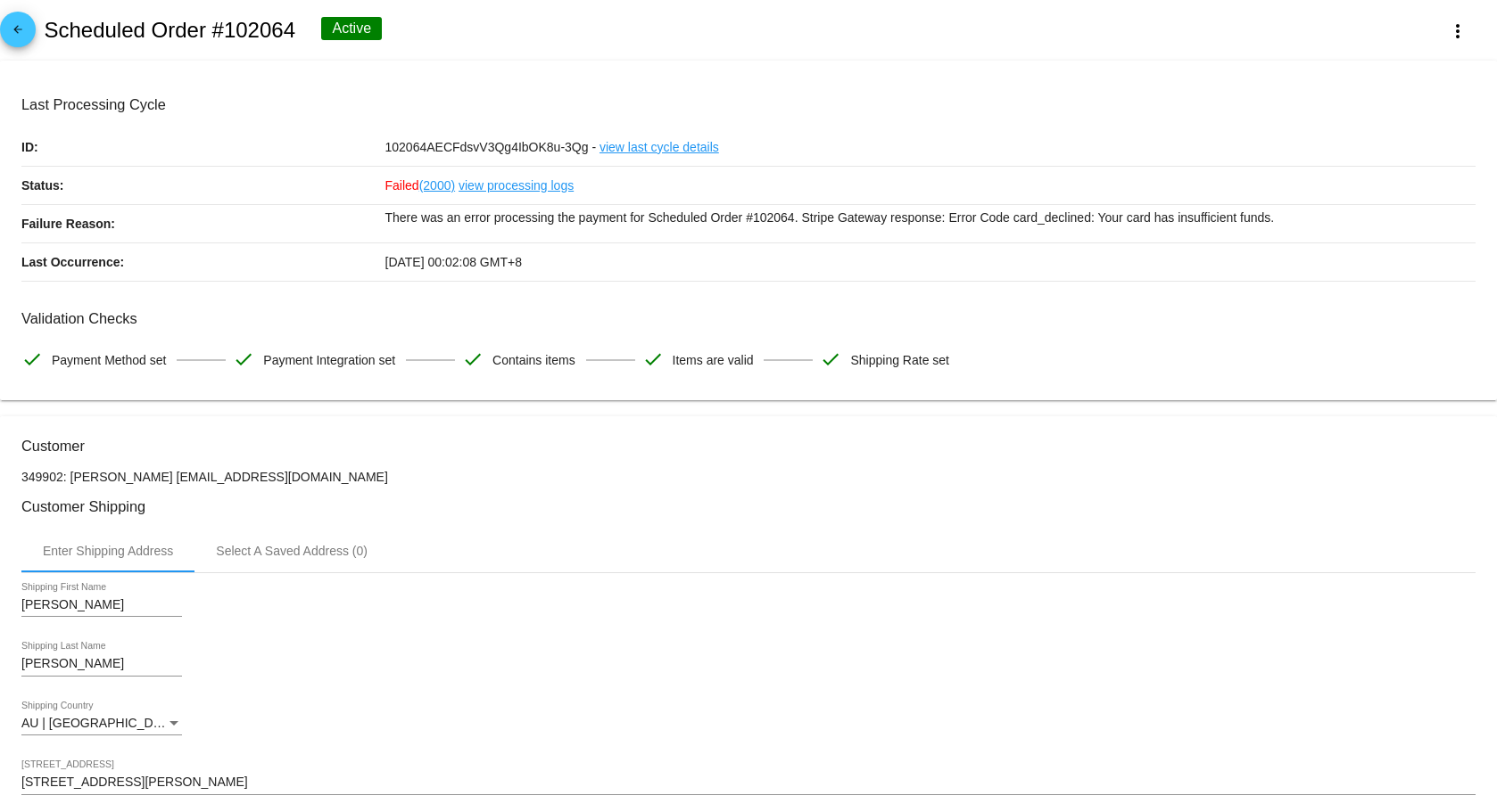
drag, startPoint x: 269, startPoint y: 33, endPoint x: 66, endPoint y: 4, distance: 205.1
click at [66, 4] on div "arrow_back Scheduled Order #102064 Active more_vert" at bounding box center [748, 31] width 1497 height 61
click at [93, 31] on h2 "Scheduled Order #102064" at bounding box center [169, 30] width 252 height 25
drag, startPoint x: 93, startPoint y: 31, endPoint x: 243, endPoint y: 30, distance: 150.0
click at [243, 30] on h2 "Scheduled Order #102064" at bounding box center [169, 30] width 252 height 25
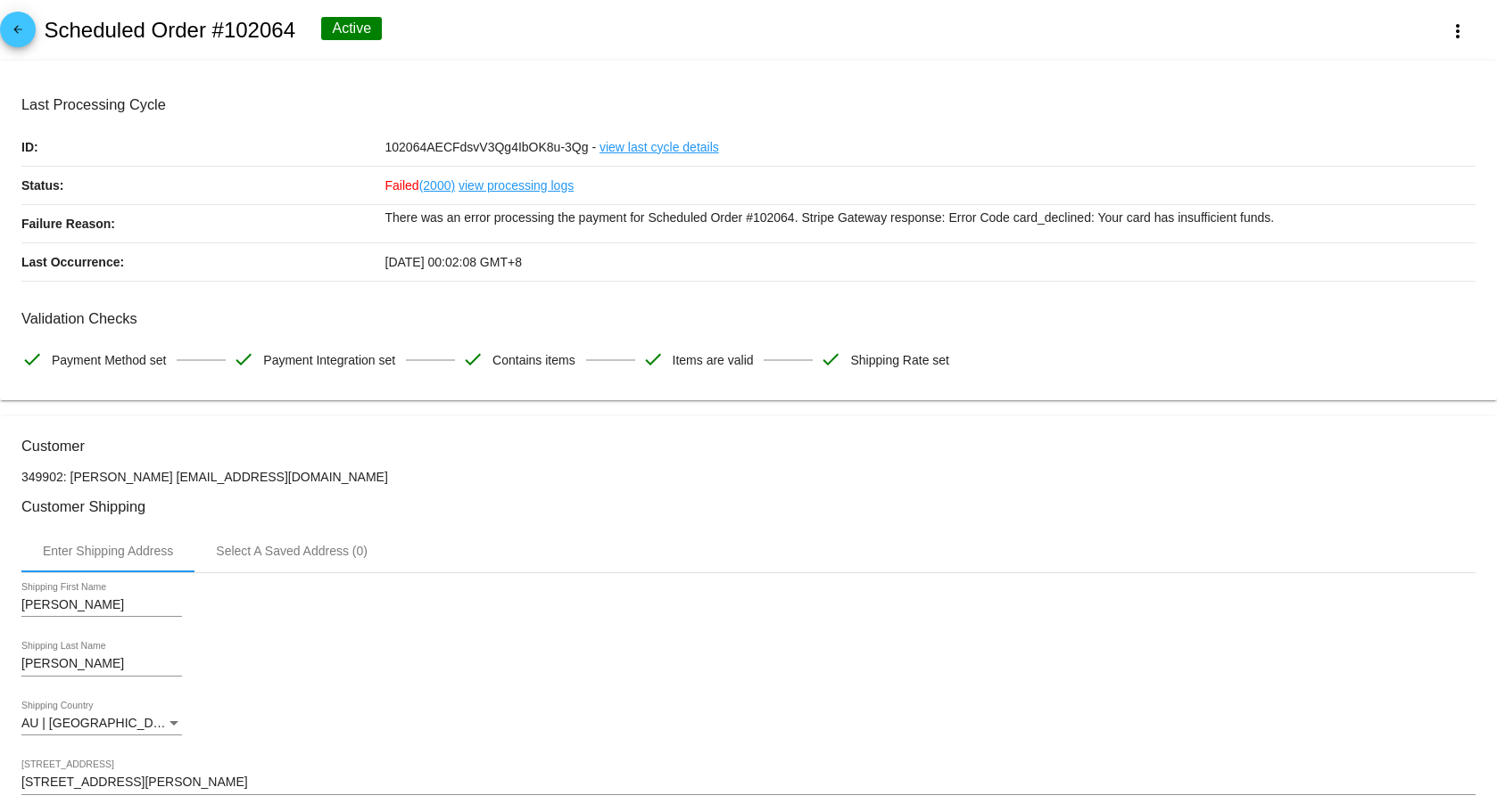
click at [244, 28] on h2 "Scheduled Order #102064" at bounding box center [169, 30] width 252 height 25
drag, startPoint x: 244, startPoint y: 28, endPoint x: 90, endPoint y: 27, distance: 154.0
click at [90, 27] on h2 "Scheduled Order #102064" at bounding box center [169, 30] width 252 height 25
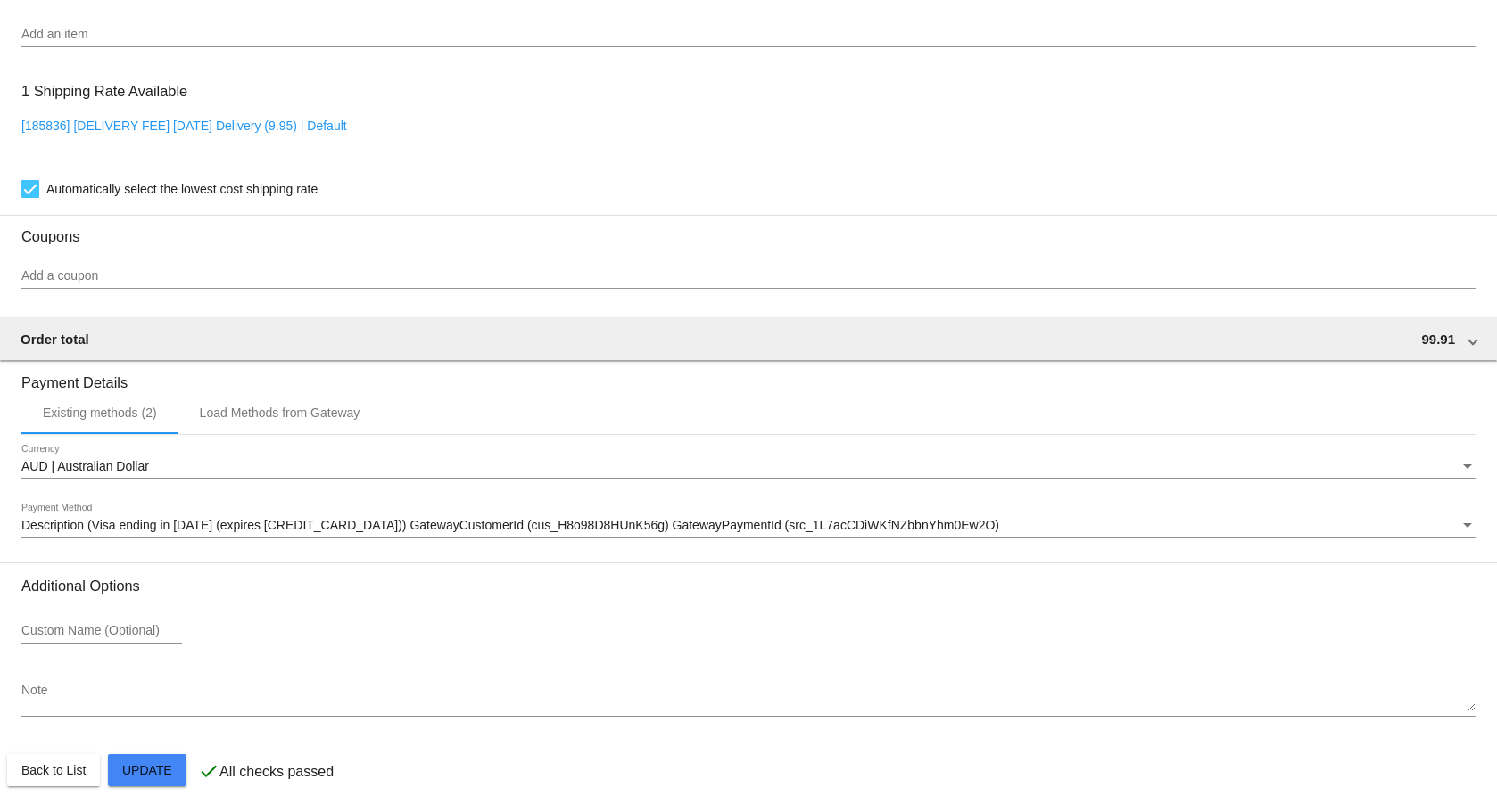
scroll to position [1387, 0]
